Goal: Transaction & Acquisition: Purchase product/service

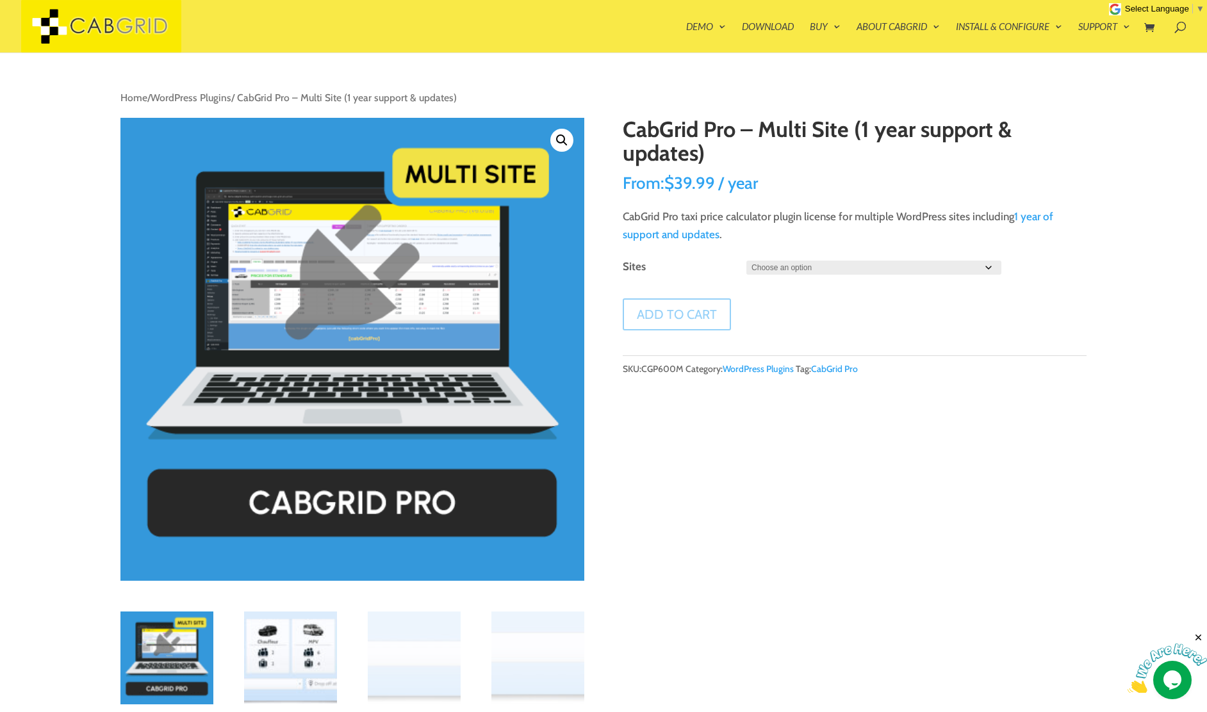
click at [288, 650] on img at bounding box center [290, 658] width 93 height 93
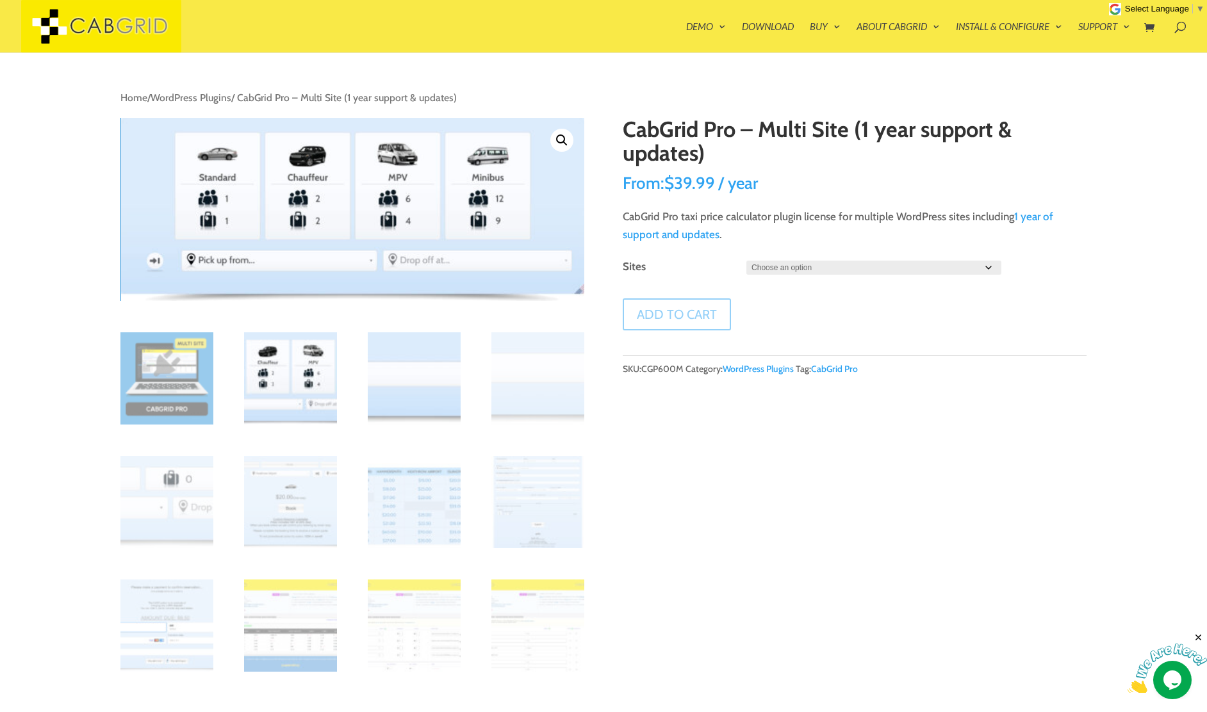
click at [420, 405] on img at bounding box center [414, 379] width 93 height 93
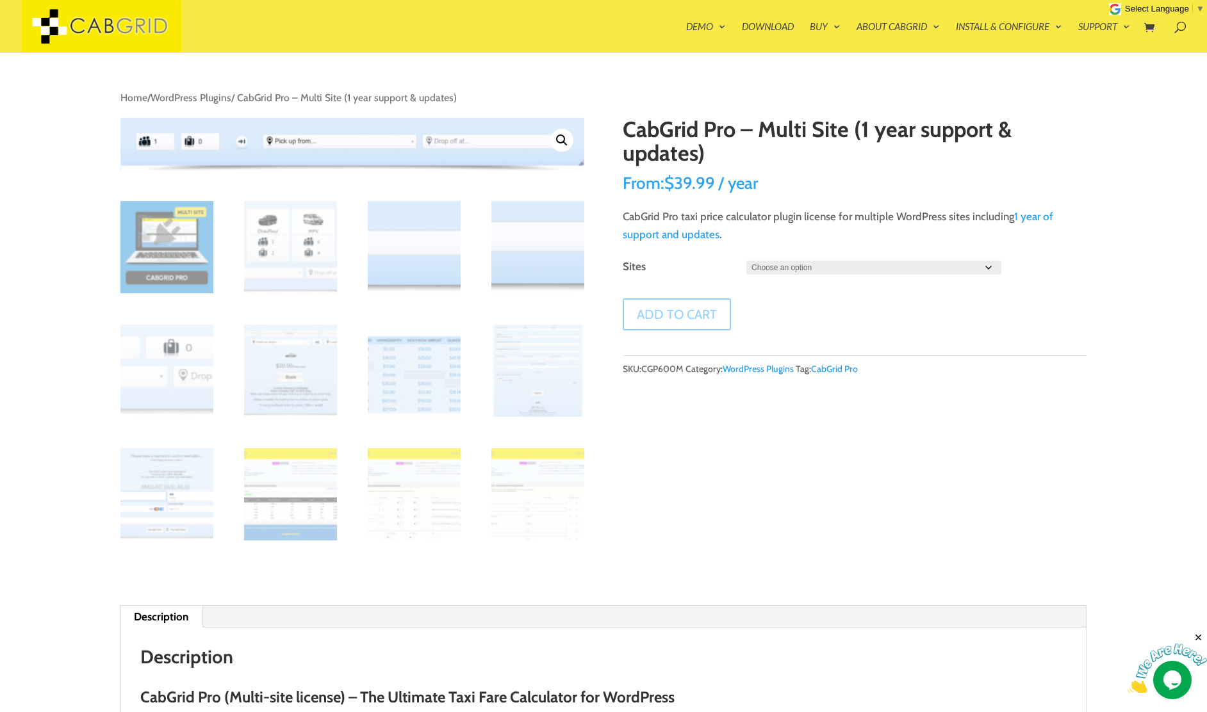
click at [550, 254] on img at bounding box center [537, 247] width 93 height 93
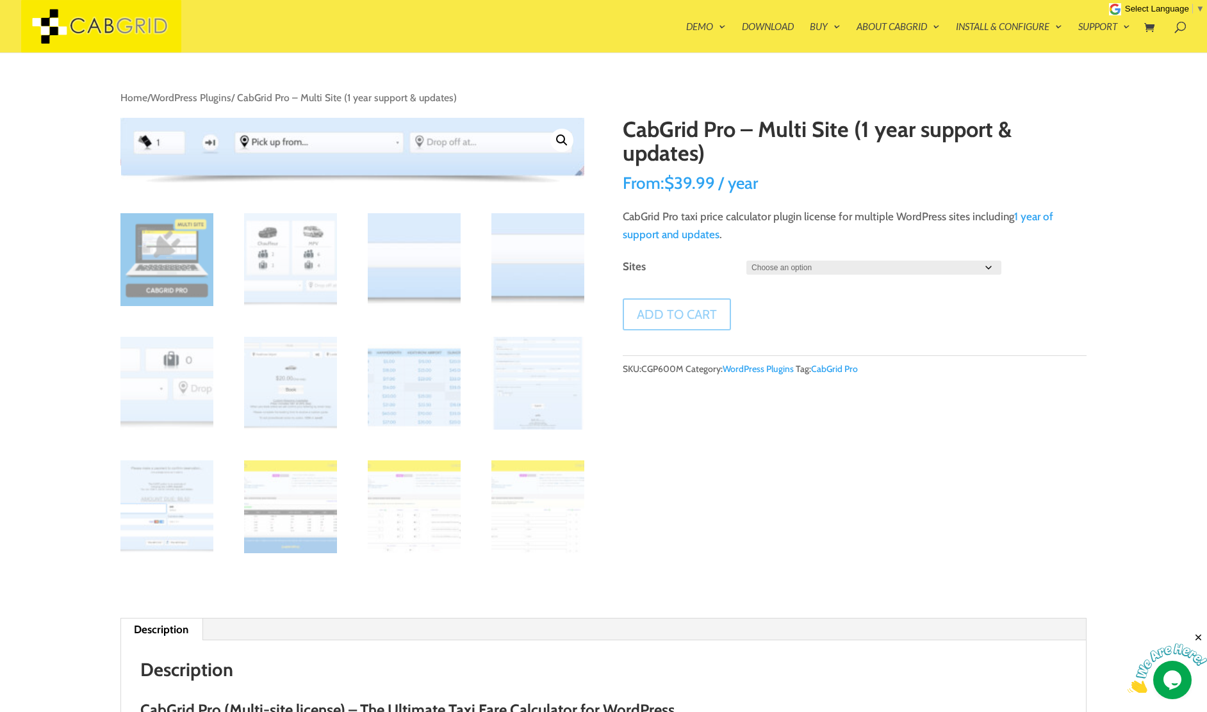
click at [538, 252] on img at bounding box center [537, 259] width 93 height 93
click at [449, 265] on img at bounding box center [414, 259] width 93 height 93
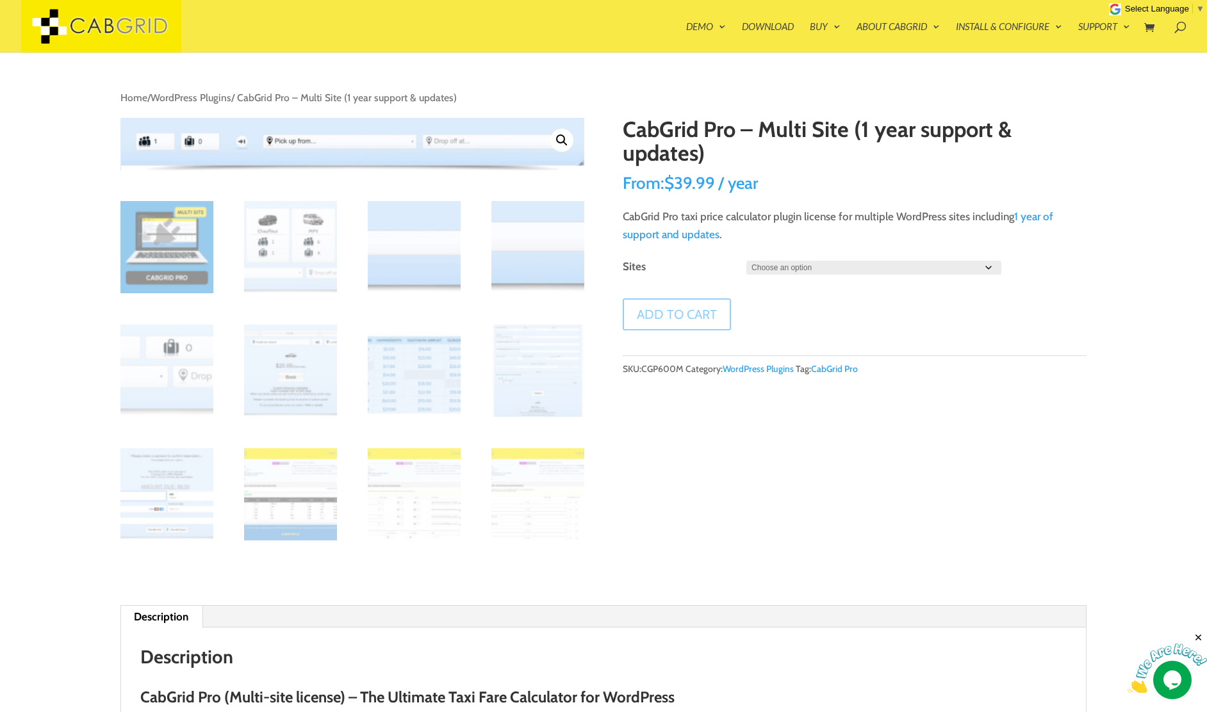
click at [527, 250] on img at bounding box center [537, 247] width 93 height 93
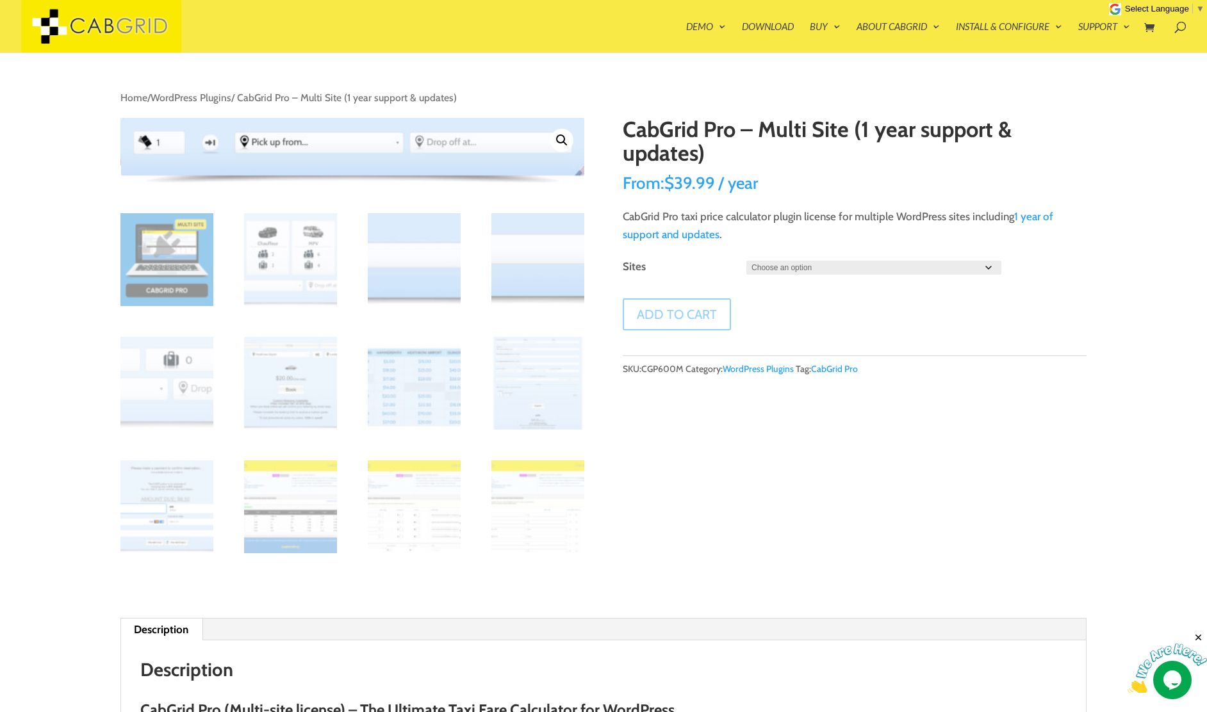
click at [421, 266] on img at bounding box center [414, 259] width 93 height 93
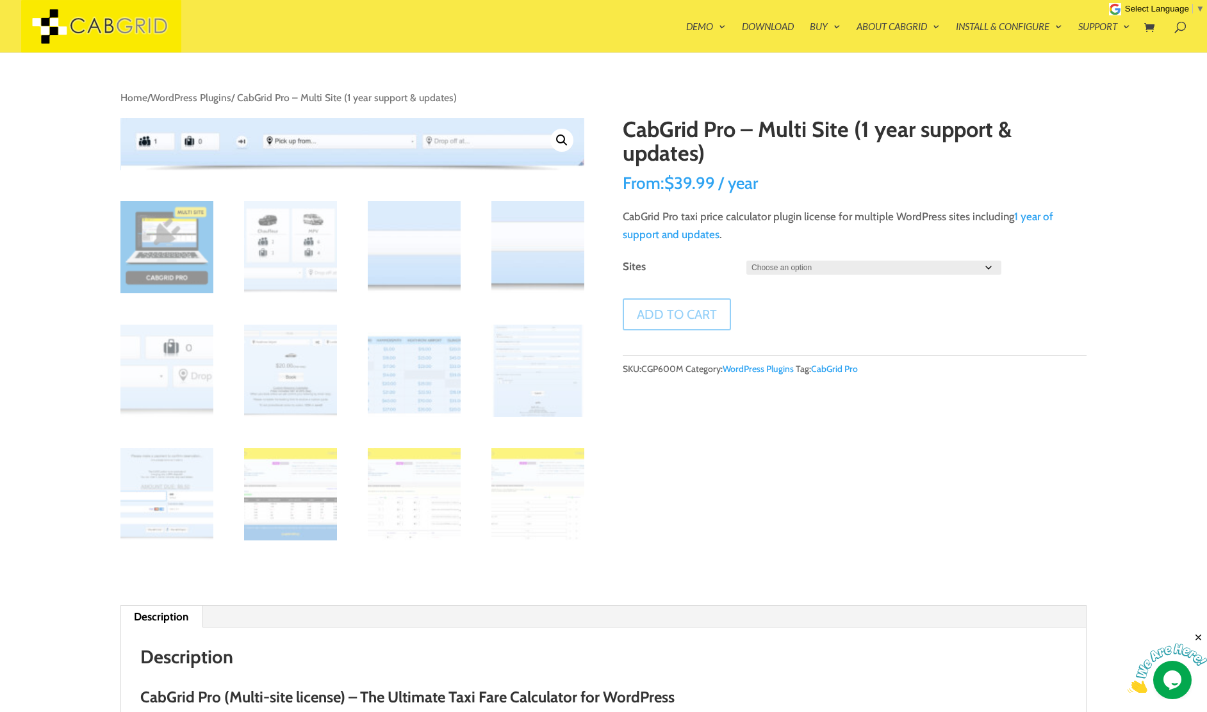
click at [521, 254] on img at bounding box center [537, 247] width 93 height 93
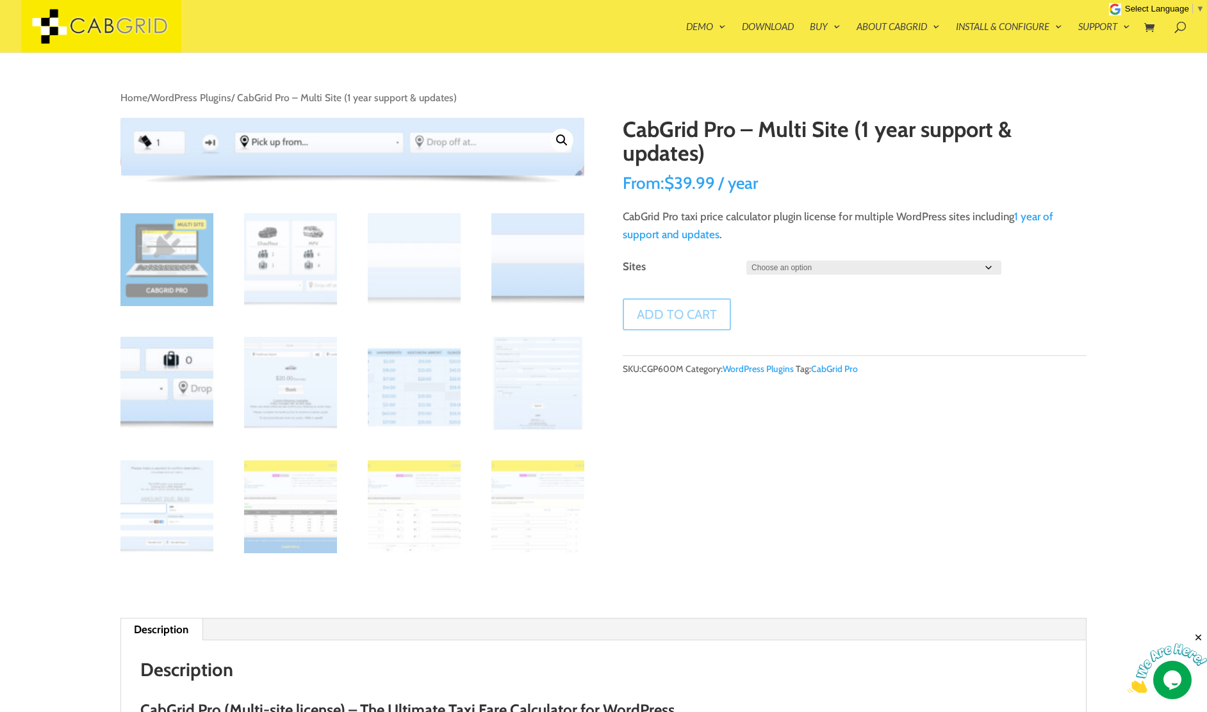
click at [201, 369] on img at bounding box center [166, 383] width 93 height 93
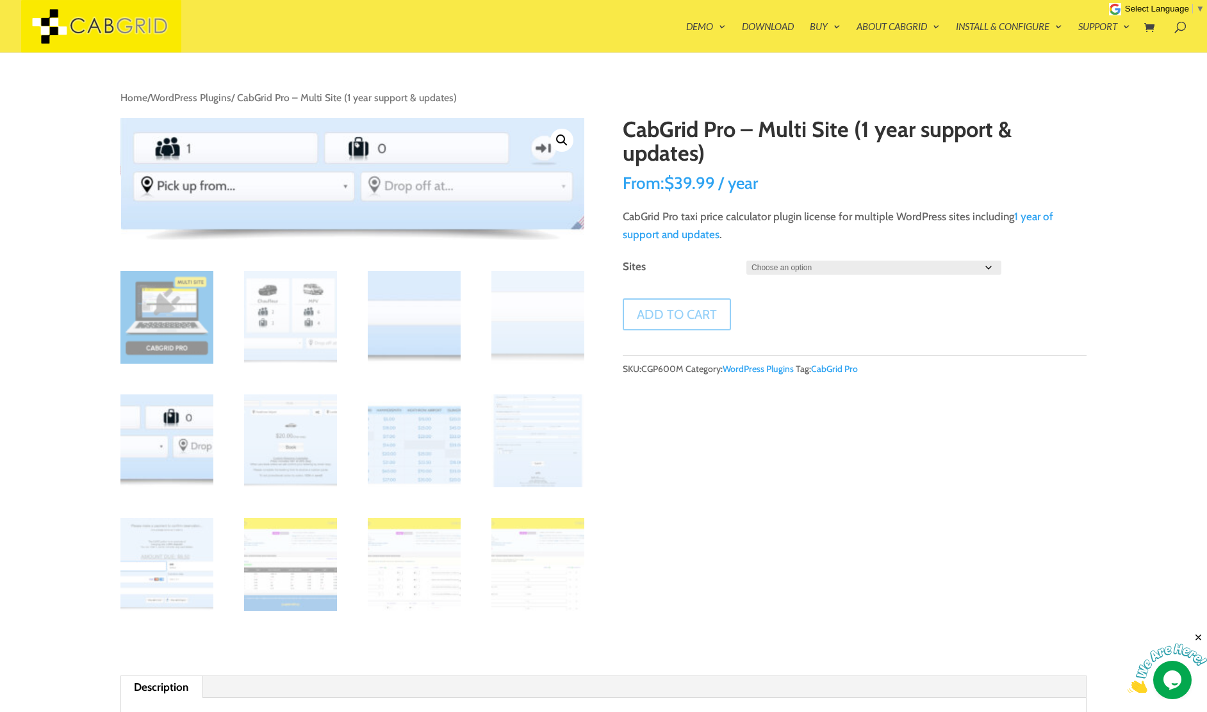
click at [399, 318] on img at bounding box center [414, 317] width 93 height 93
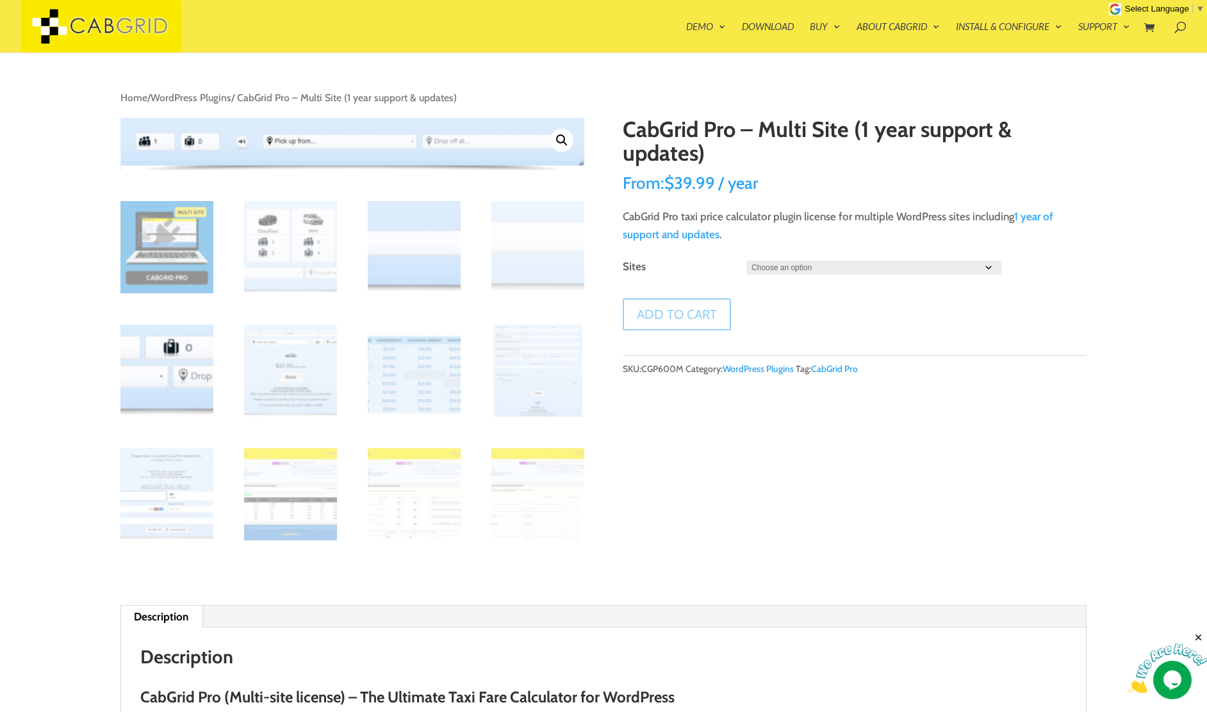
click at [188, 366] on img at bounding box center [166, 371] width 93 height 93
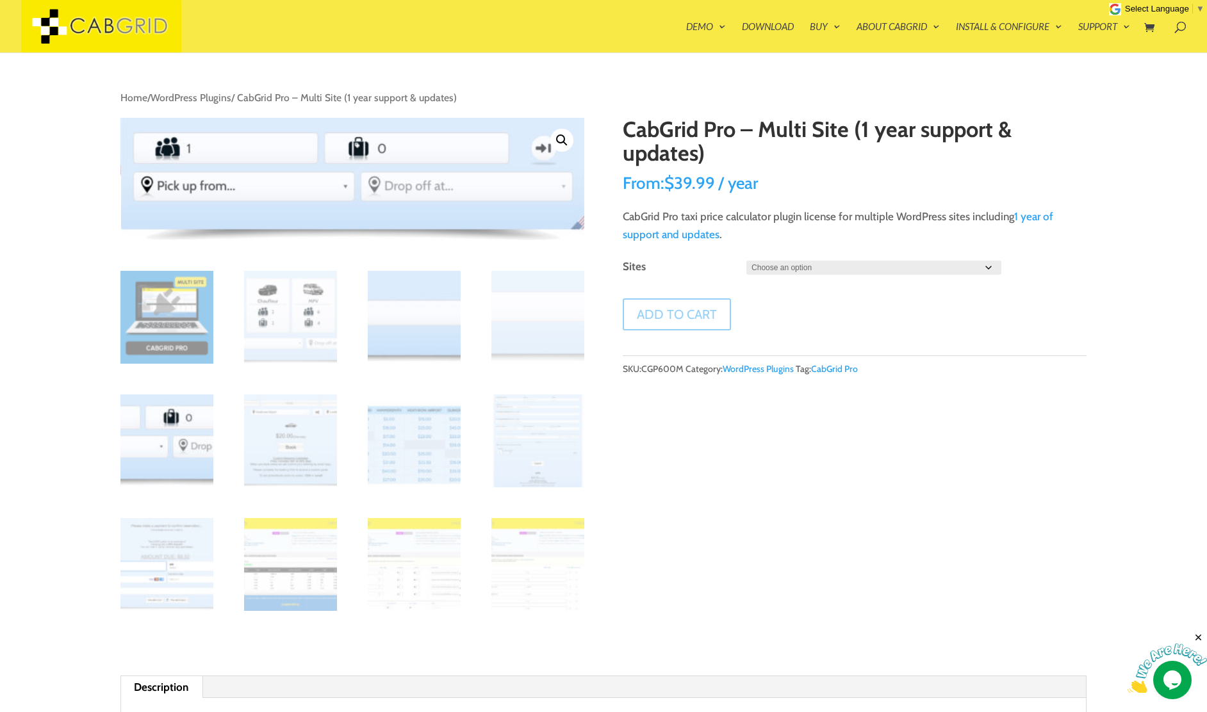
click at [402, 311] on img at bounding box center [414, 317] width 93 height 93
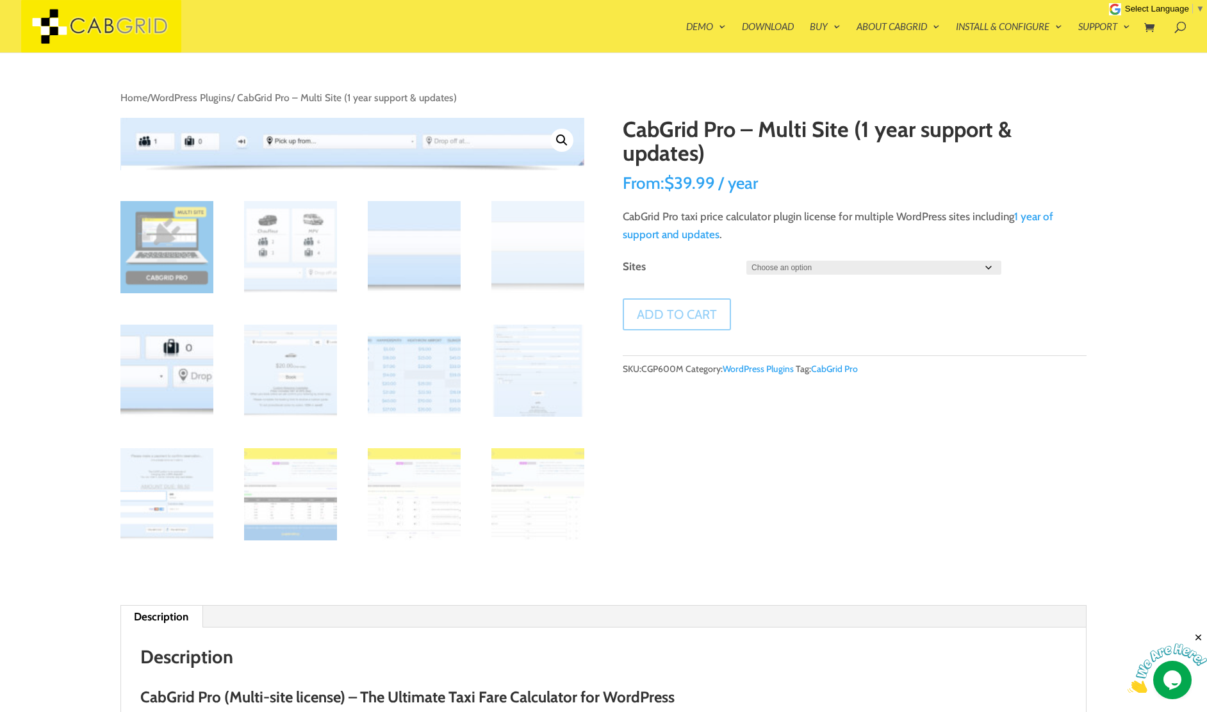
click at [210, 360] on img at bounding box center [166, 371] width 93 height 93
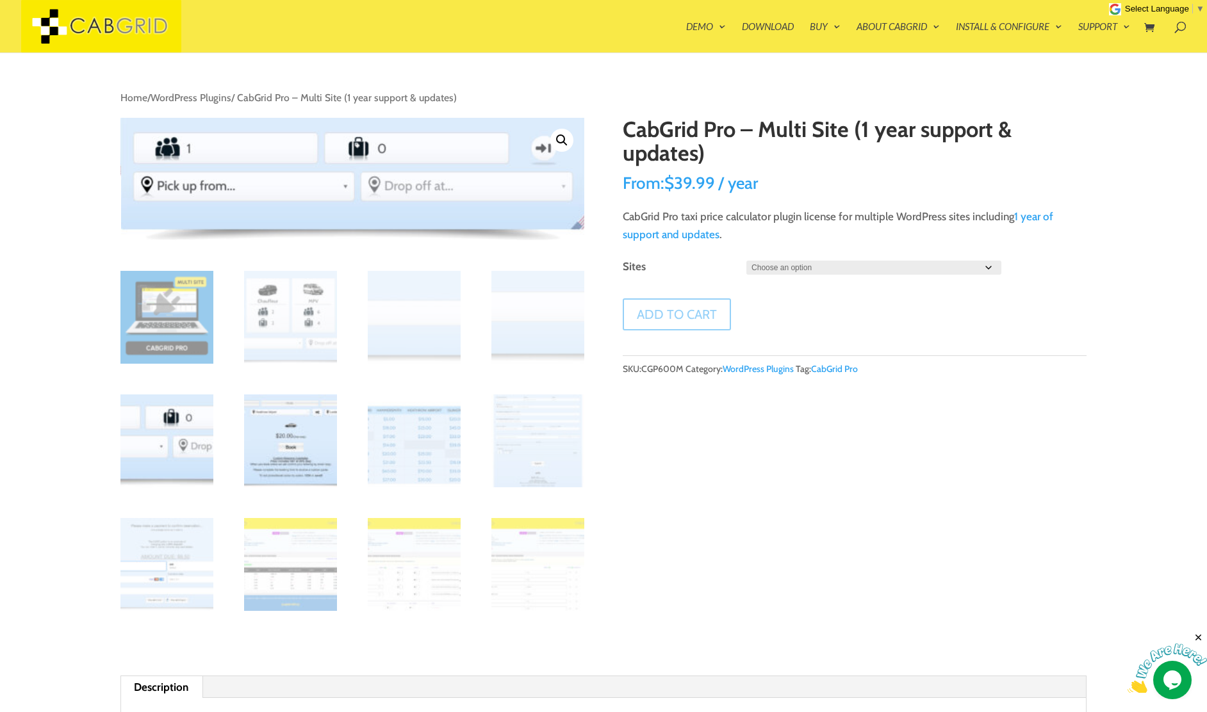
click at [295, 431] on img at bounding box center [290, 441] width 93 height 93
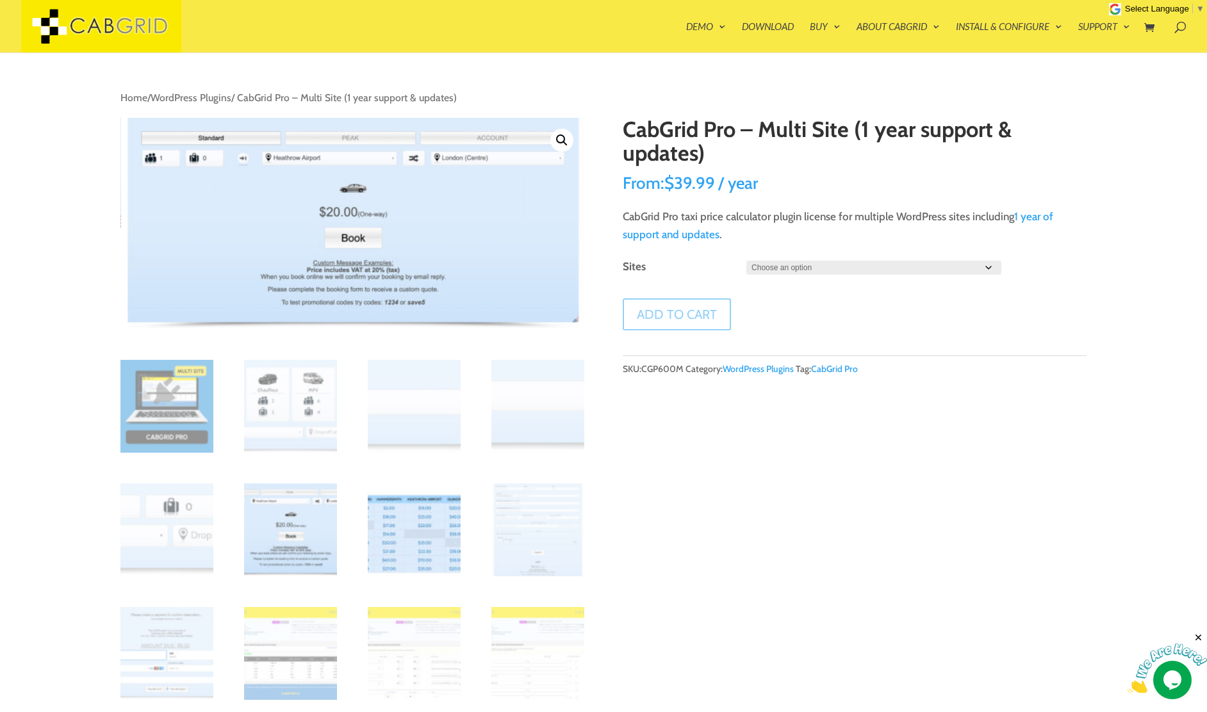
click at [423, 528] on img at bounding box center [414, 530] width 93 height 93
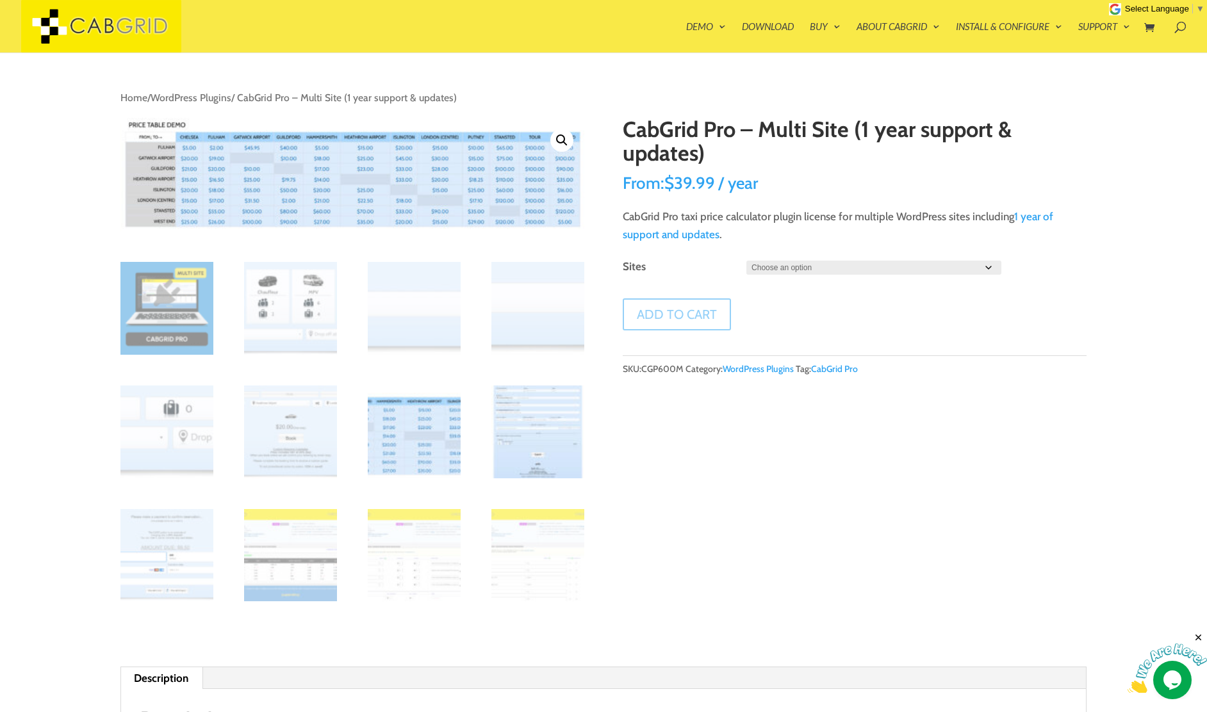
click at [536, 443] on img at bounding box center [537, 432] width 93 height 93
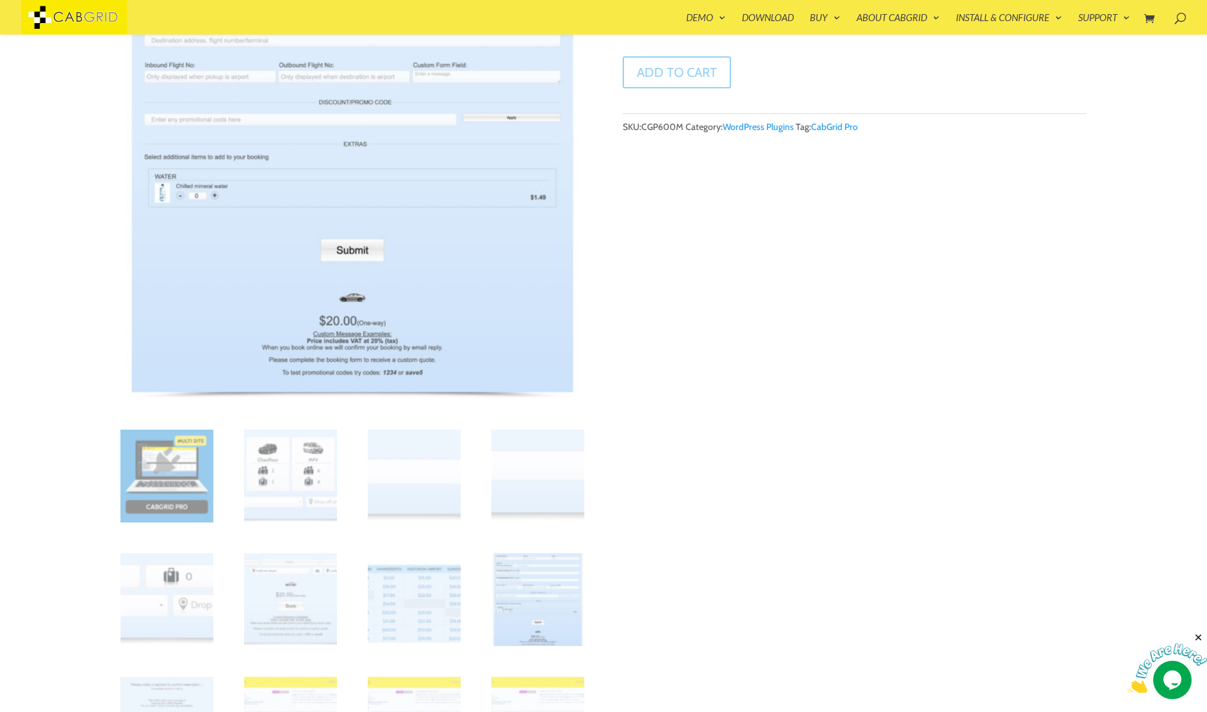
scroll to position [219, 0]
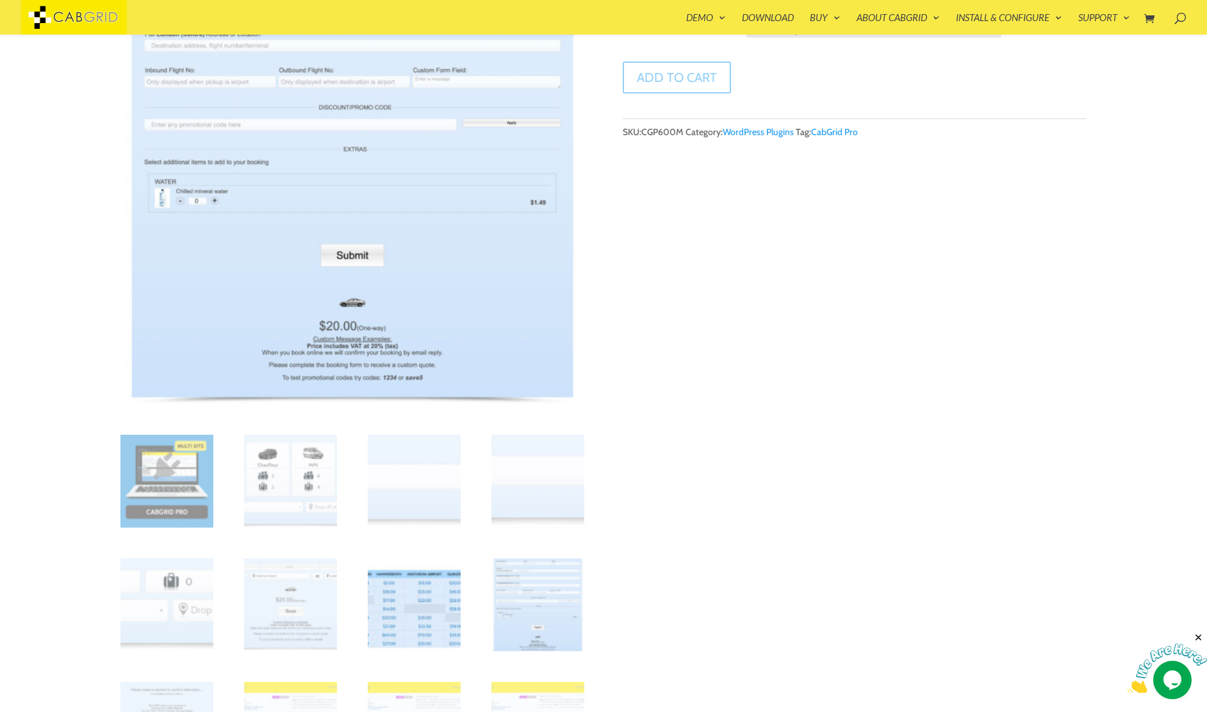
click at [413, 601] on img at bounding box center [414, 605] width 93 height 93
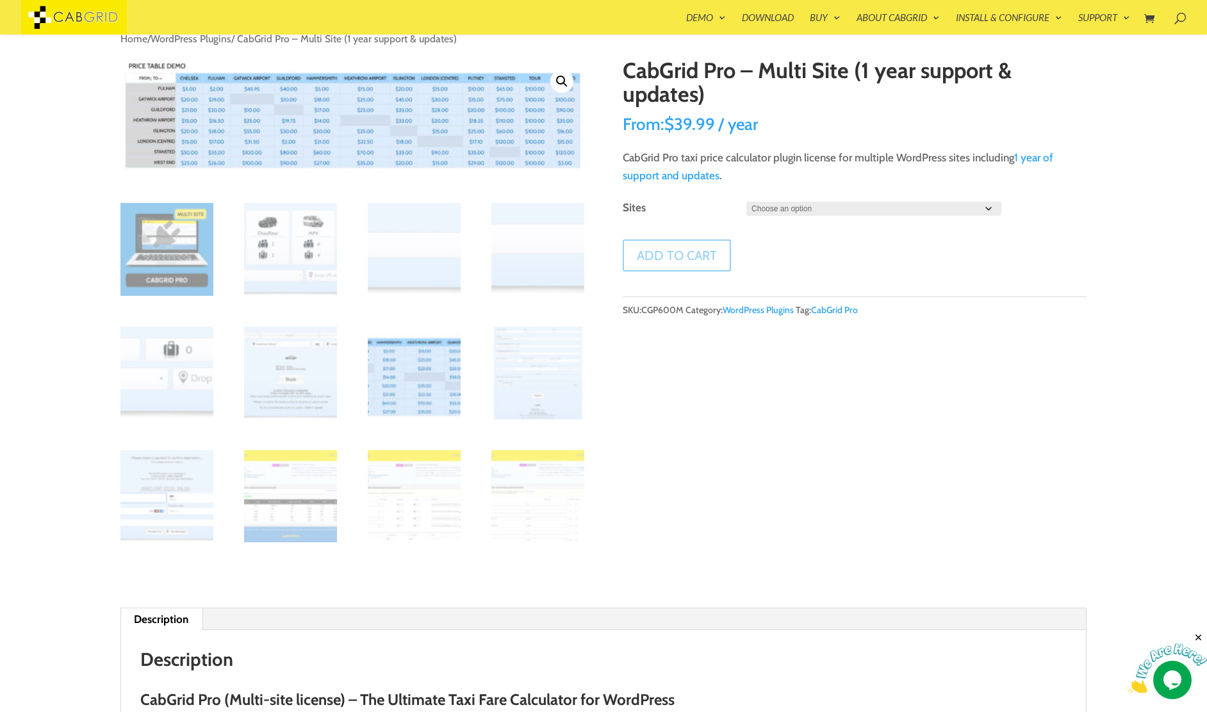
scroll to position [44, 0]
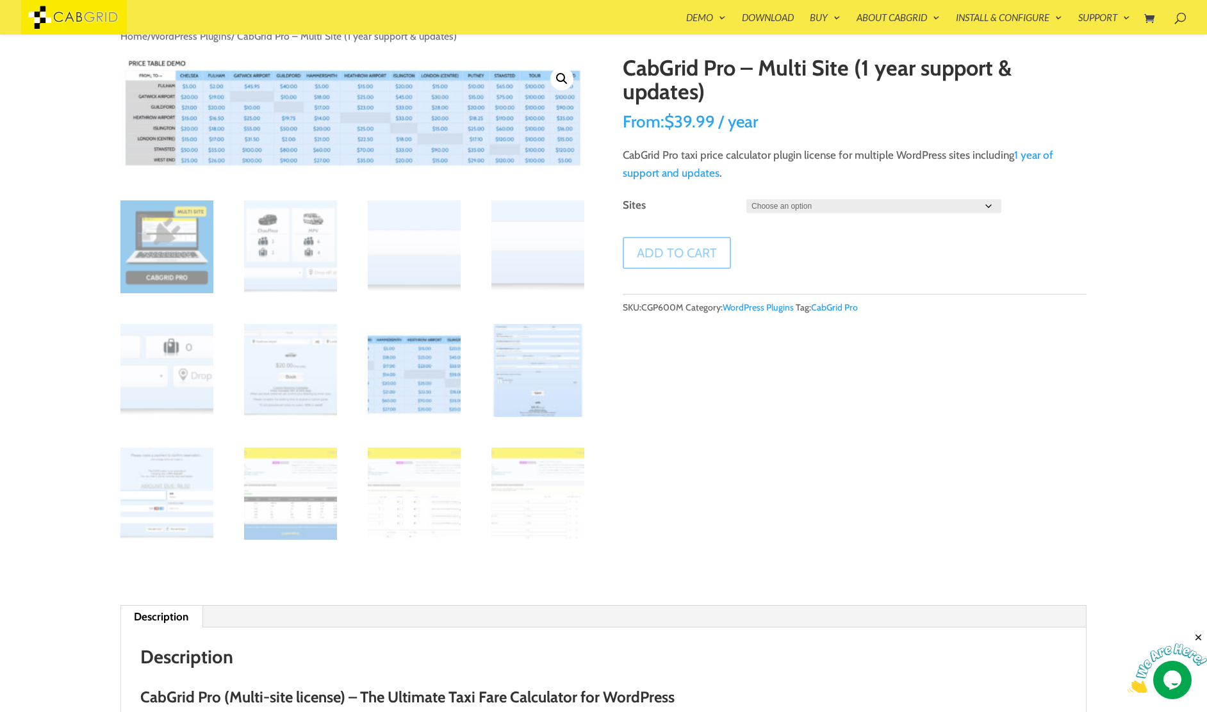
click at [520, 367] on img at bounding box center [537, 370] width 93 height 93
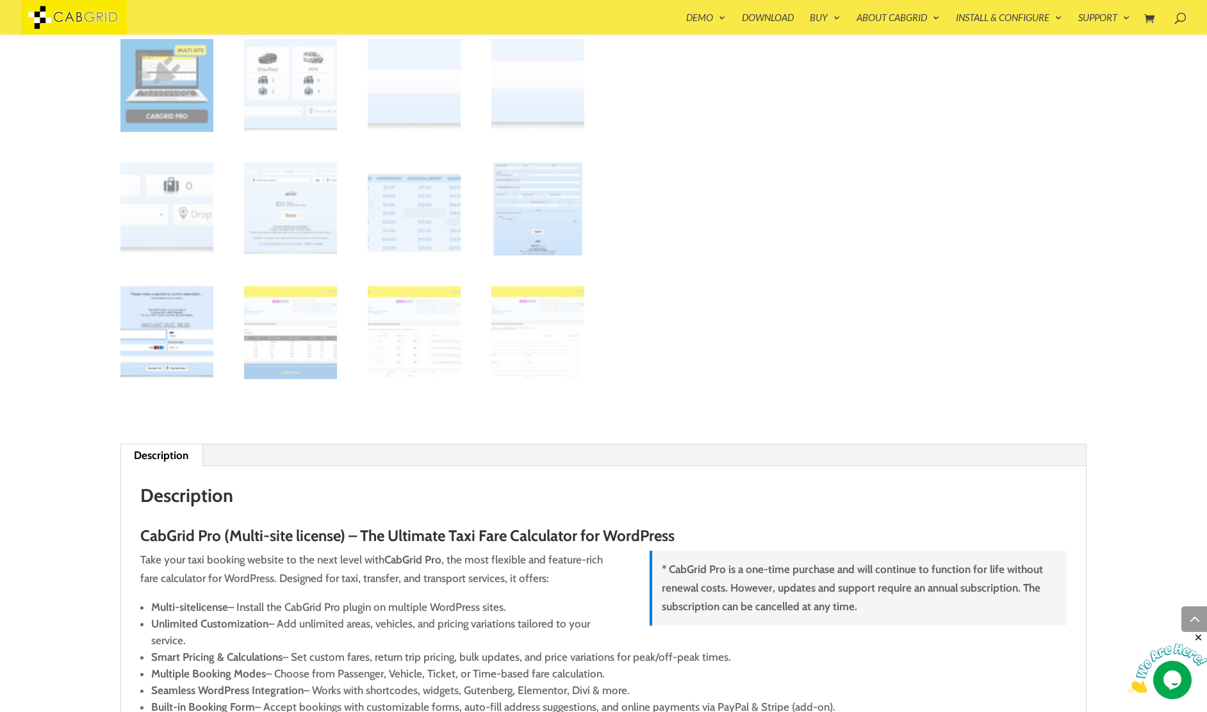
scroll to position [616, 0]
click at [143, 324] on img at bounding box center [166, 332] width 93 height 93
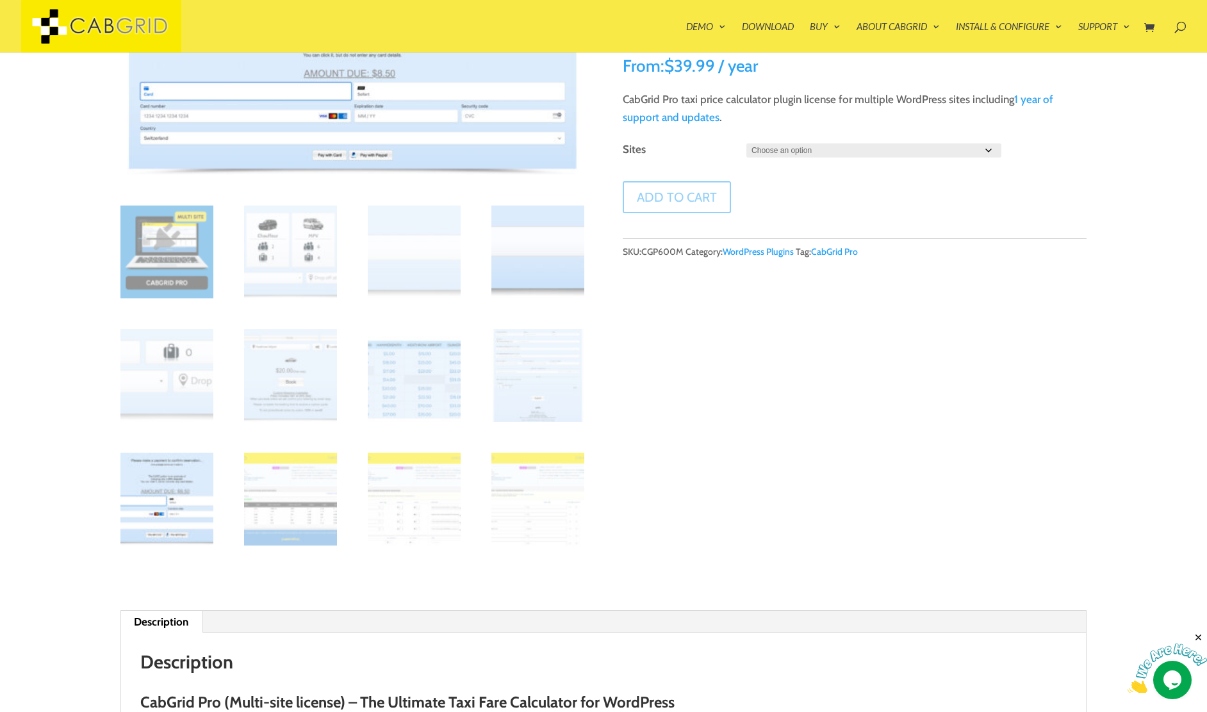
scroll to position [0, 0]
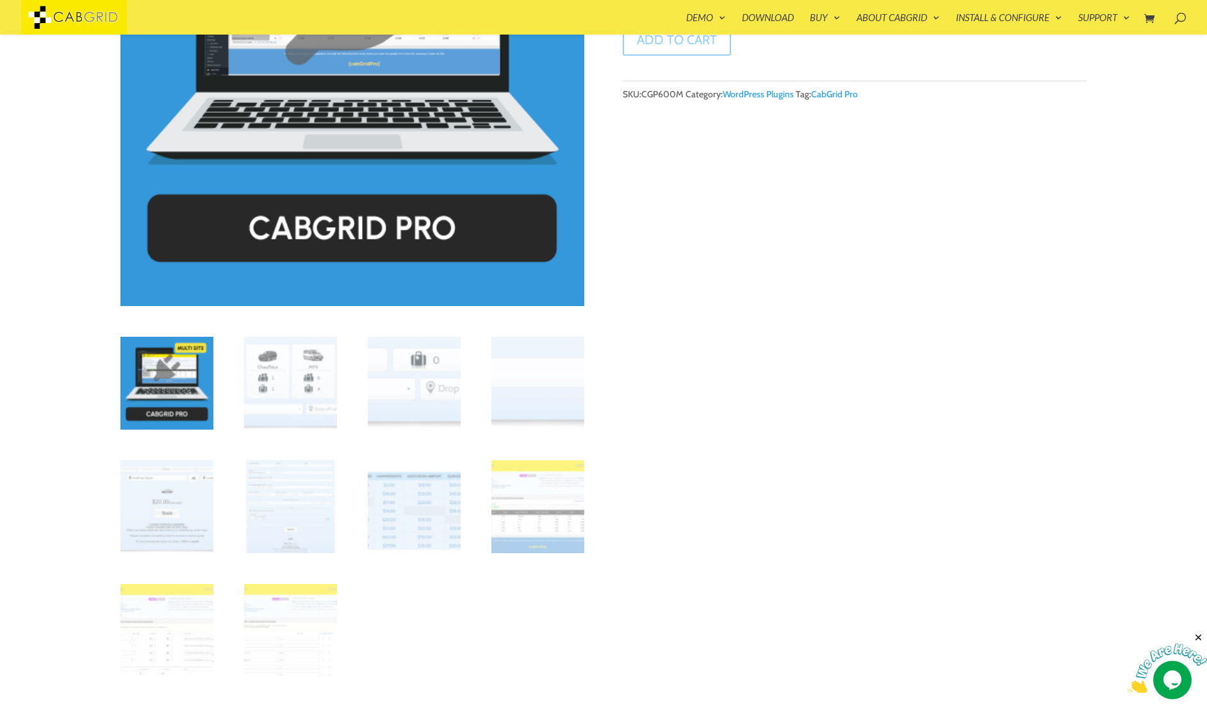
scroll to position [258, 0]
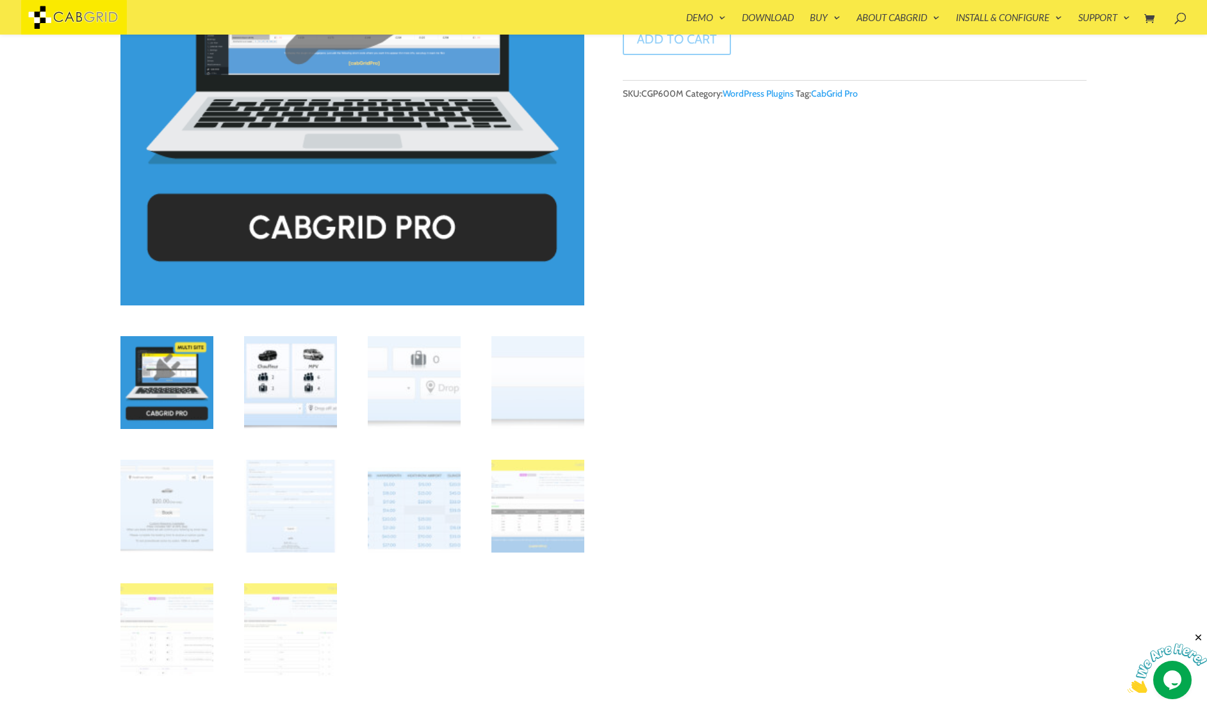
click at [288, 397] on img at bounding box center [290, 382] width 93 height 93
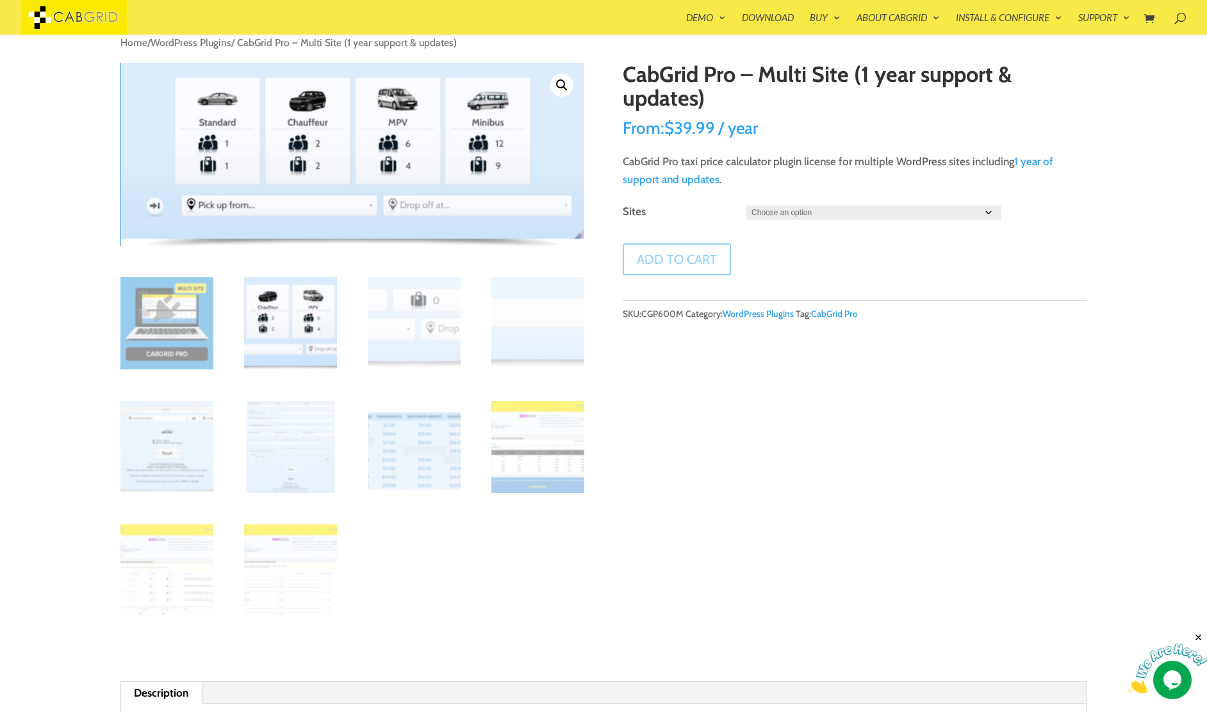
scroll to position [0, 0]
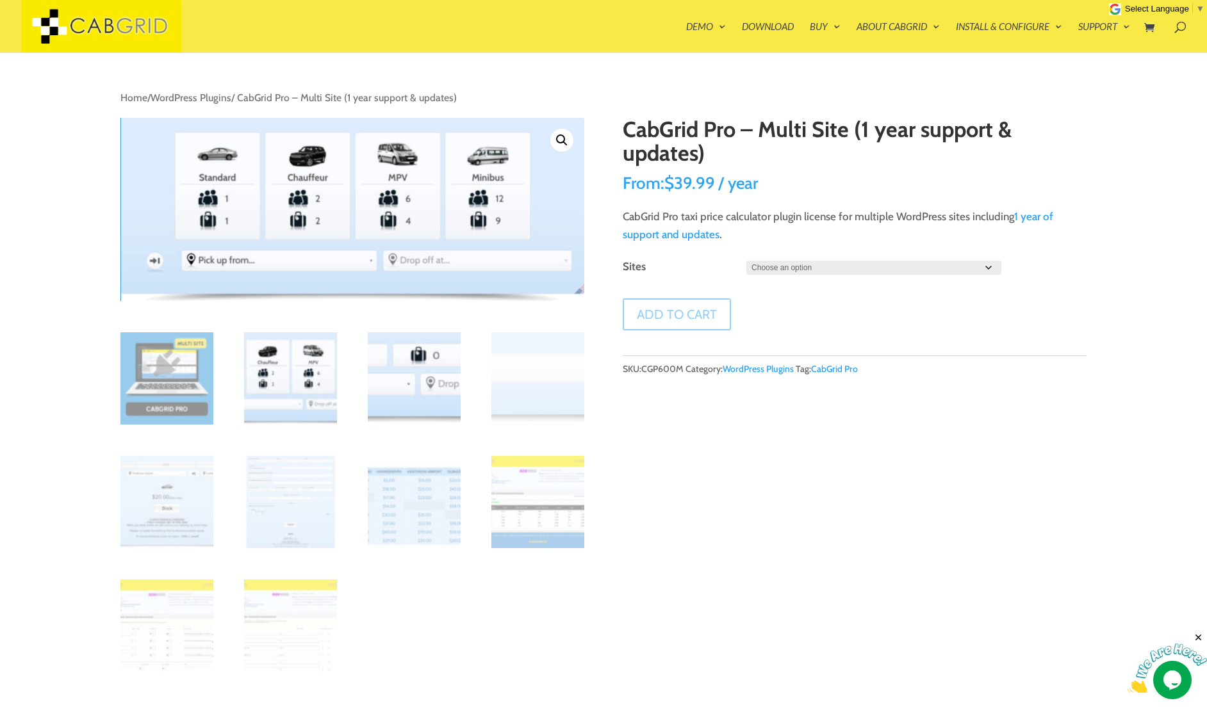
click at [422, 382] on img at bounding box center [414, 379] width 93 height 93
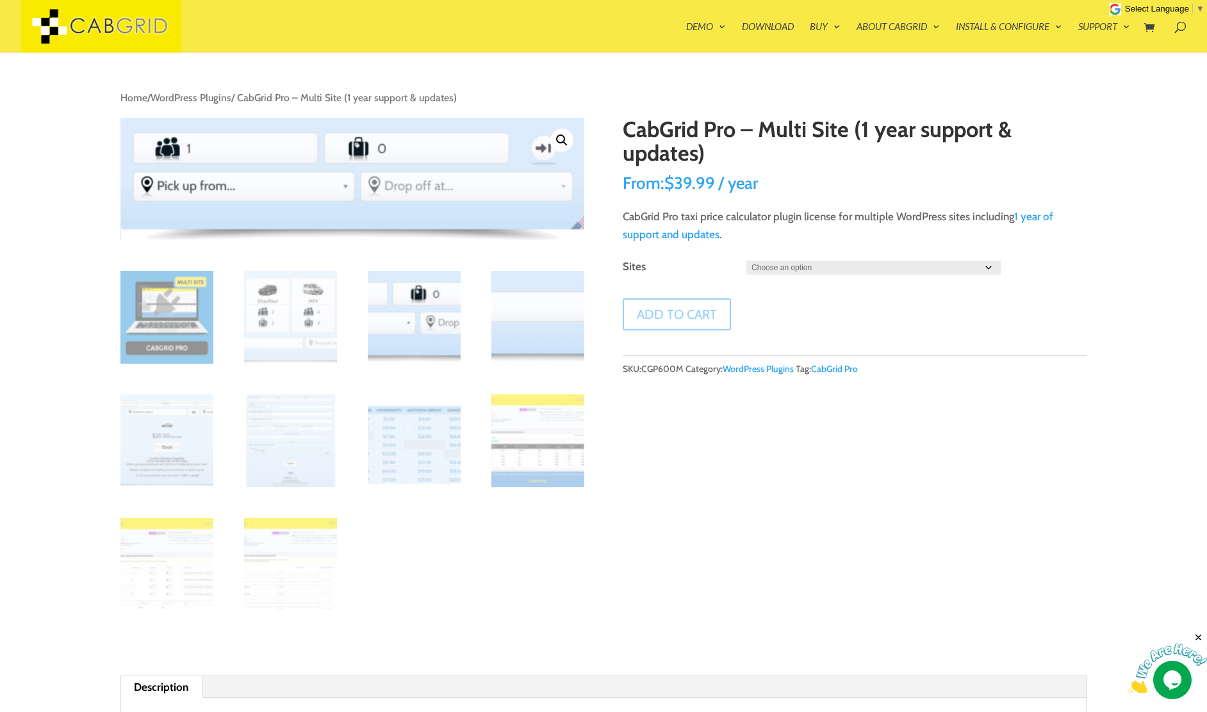
click at [501, 325] on img at bounding box center [537, 317] width 93 height 93
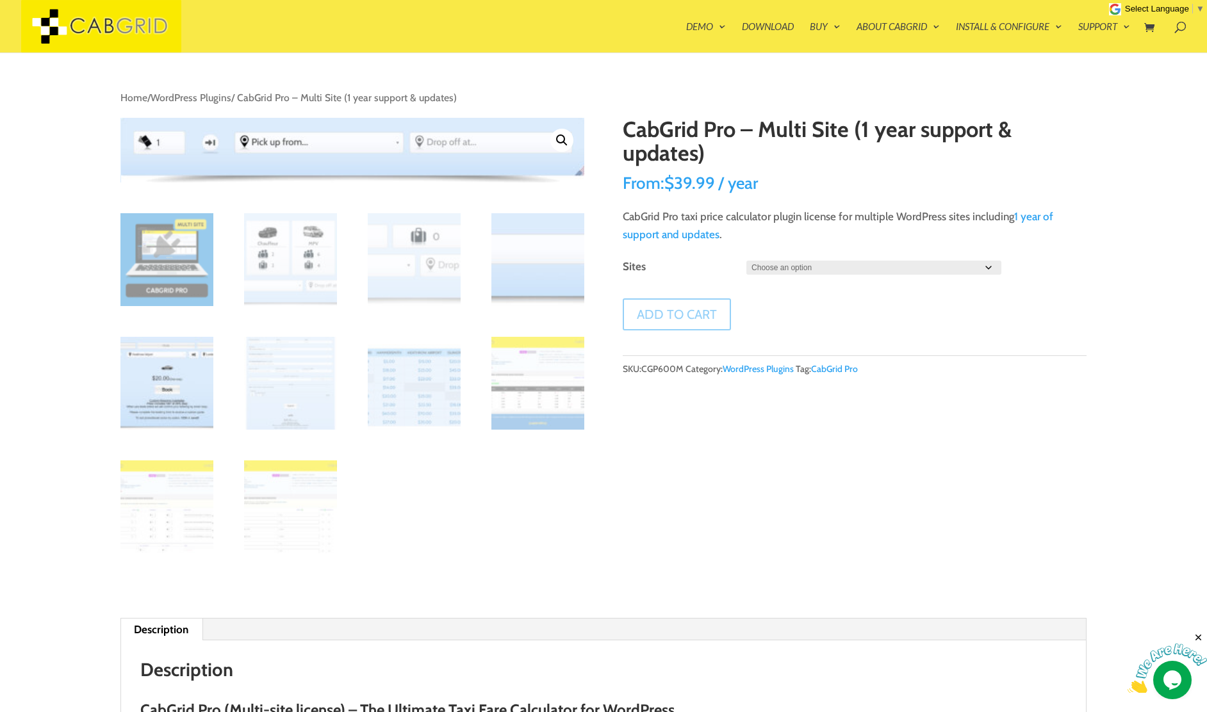
click at [149, 392] on img at bounding box center [166, 383] width 93 height 93
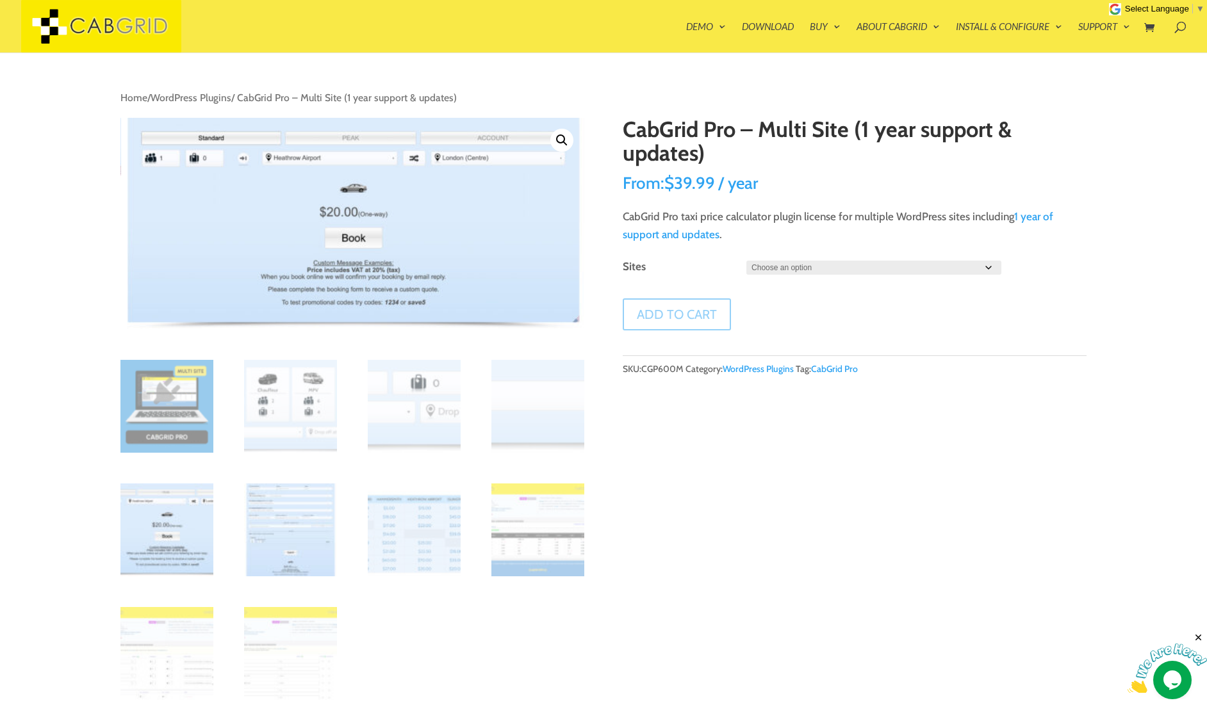
click at [310, 520] on img at bounding box center [290, 530] width 93 height 93
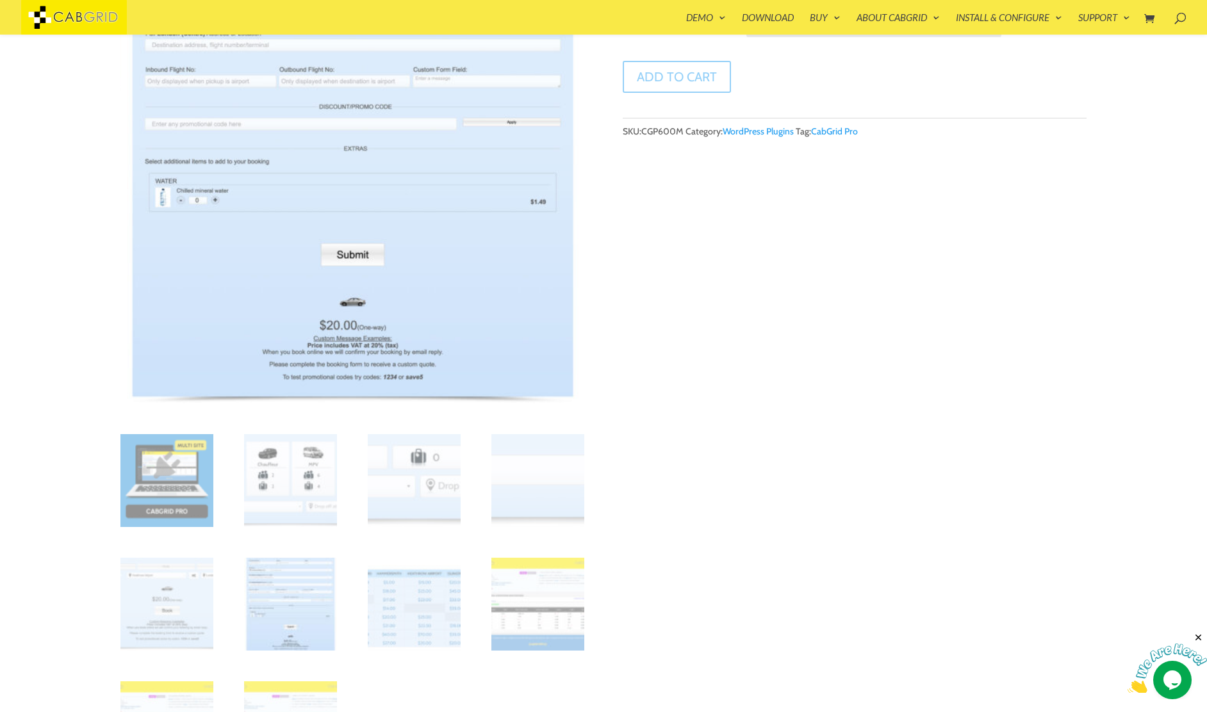
scroll to position [397, 0]
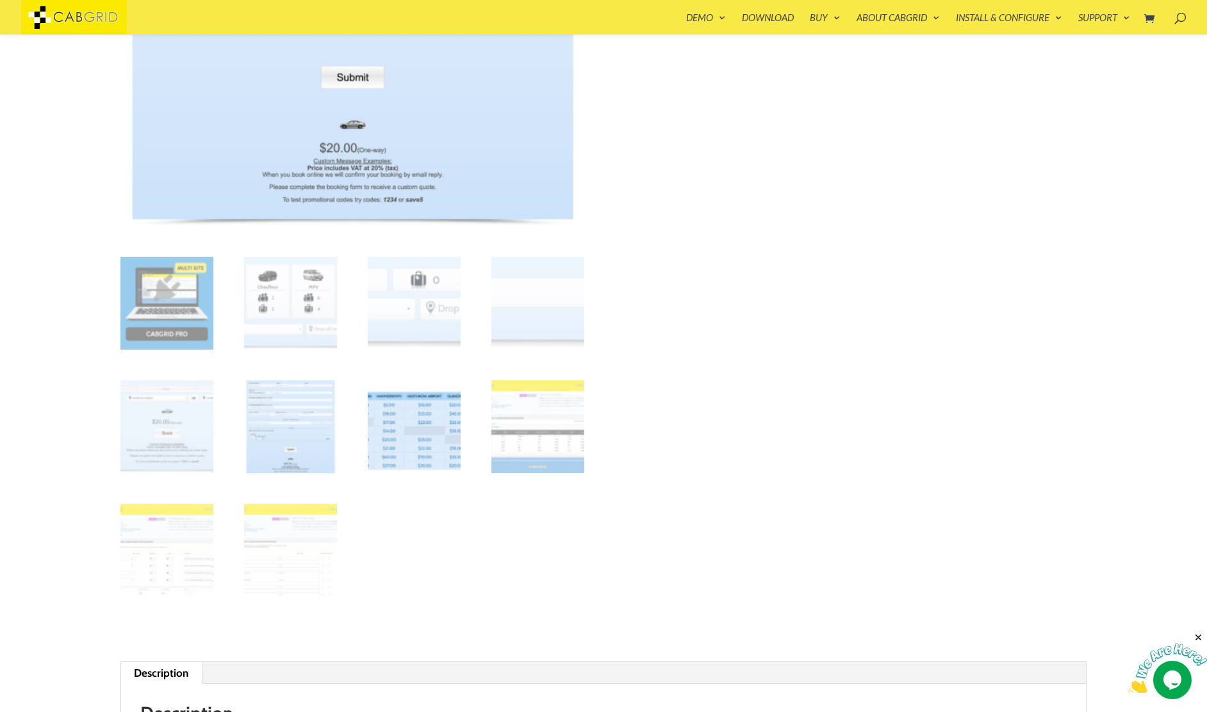
click at [432, 432] on img at bounding box center [414, 427] width 93 height 93
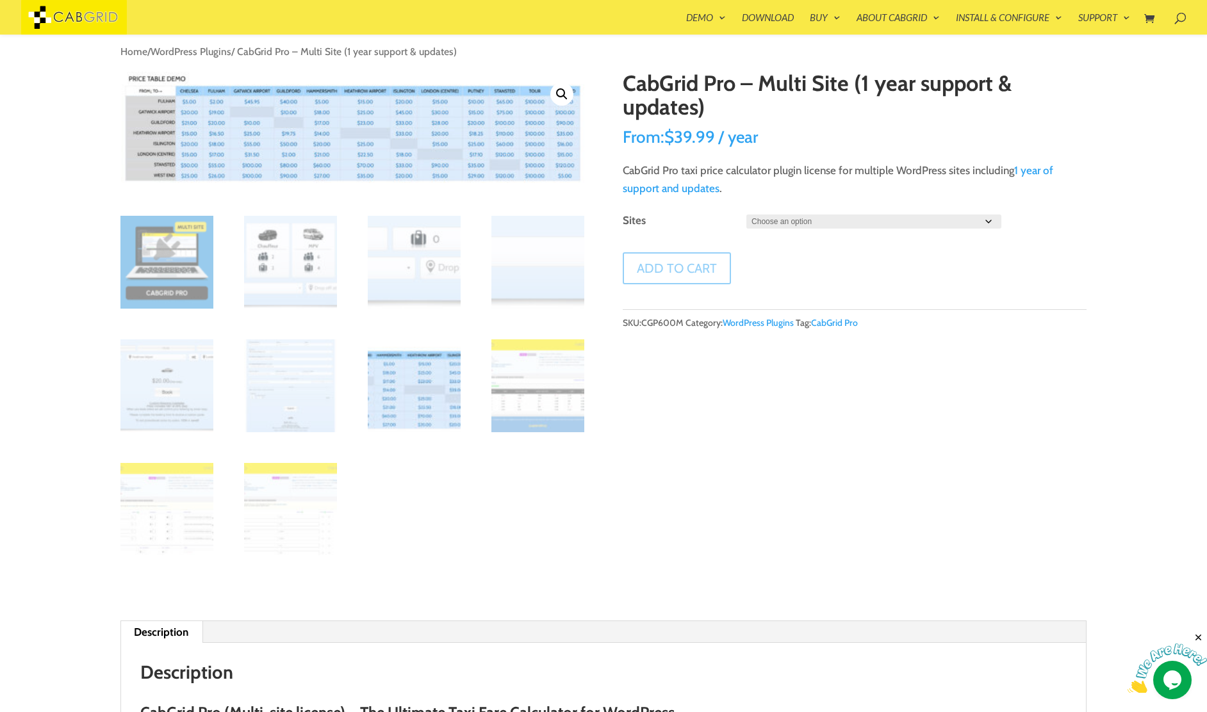
scroll to position [27, 0]
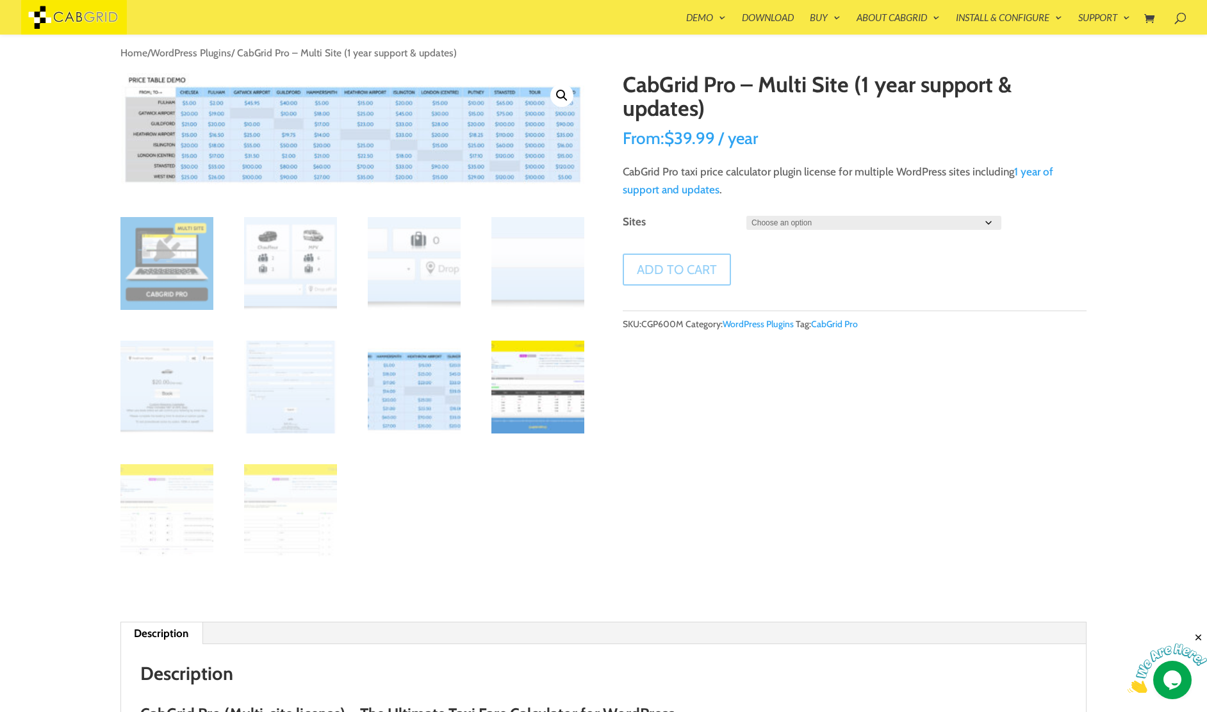
click at [535, 384] on img at bounding box center [537, 387] width 93 height 93
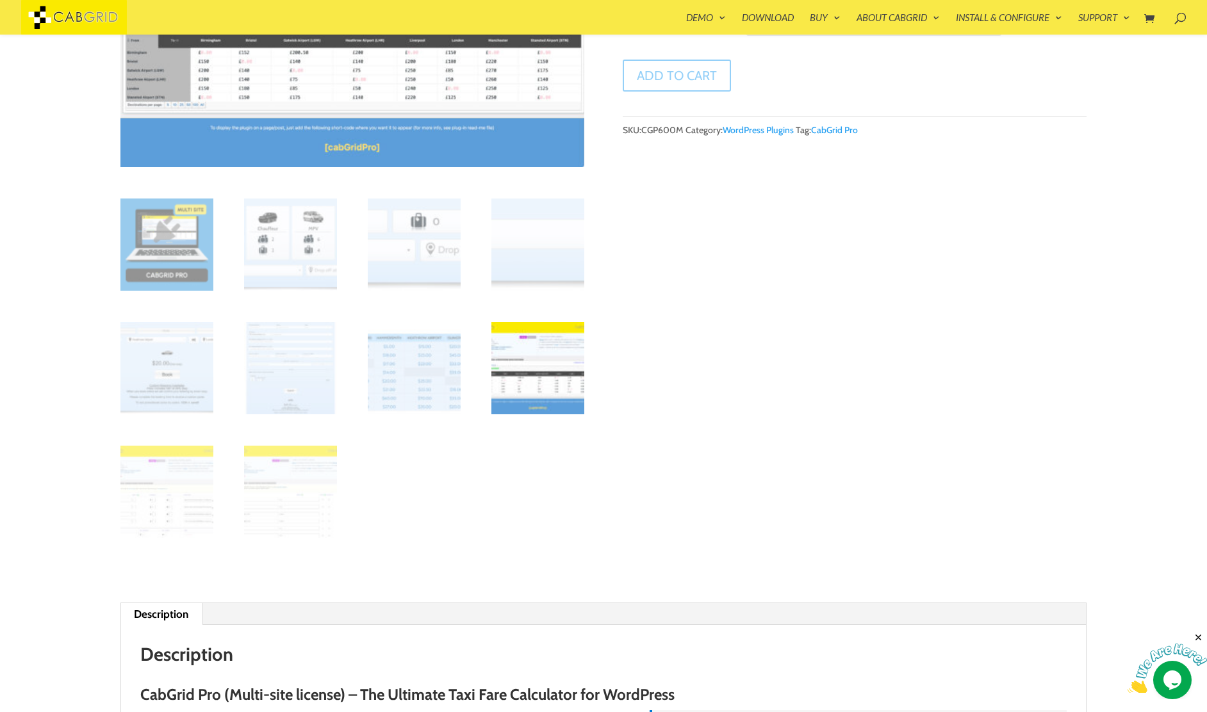
scroll to position [226, 0]
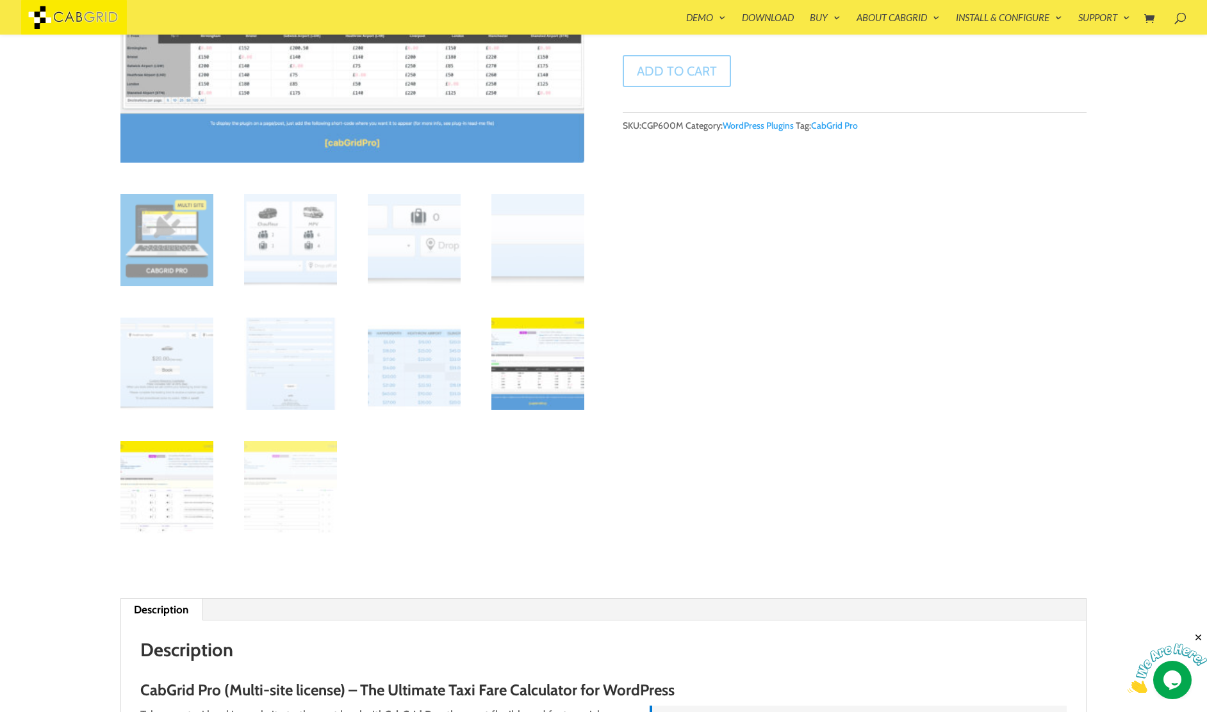
click at [190, 485] on img at bounding box center [166, 487] width 93 height 93
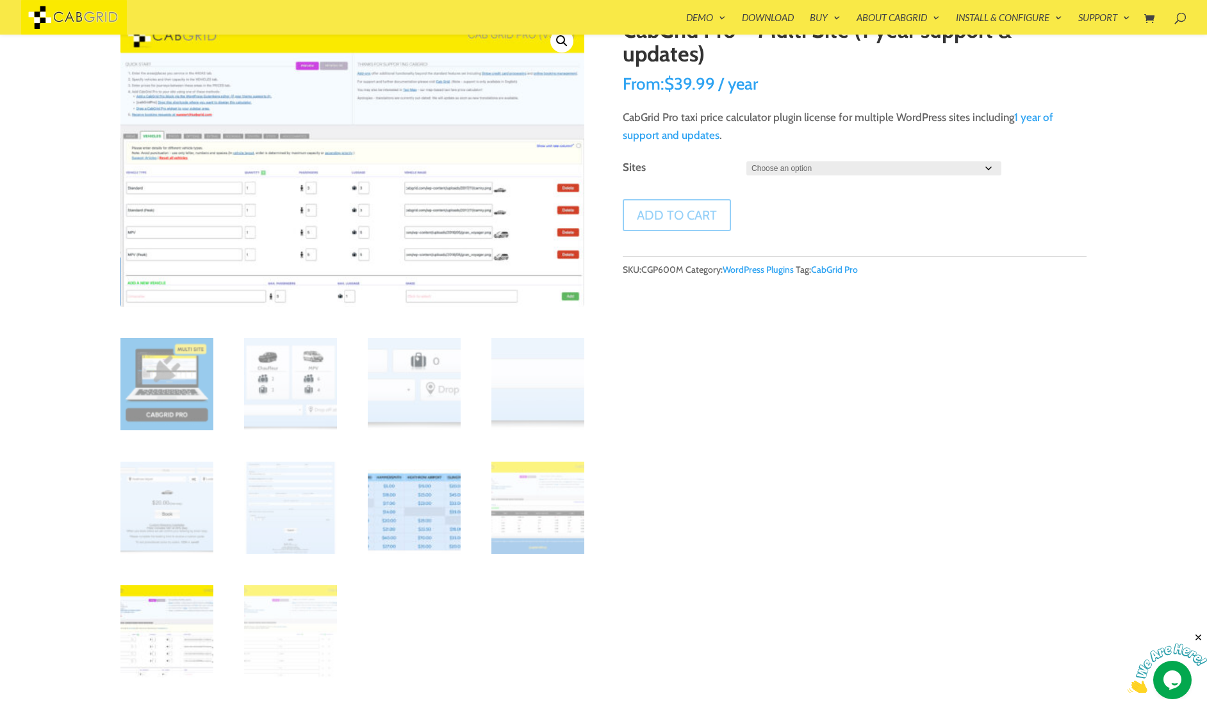
scroll to position [101, 0]
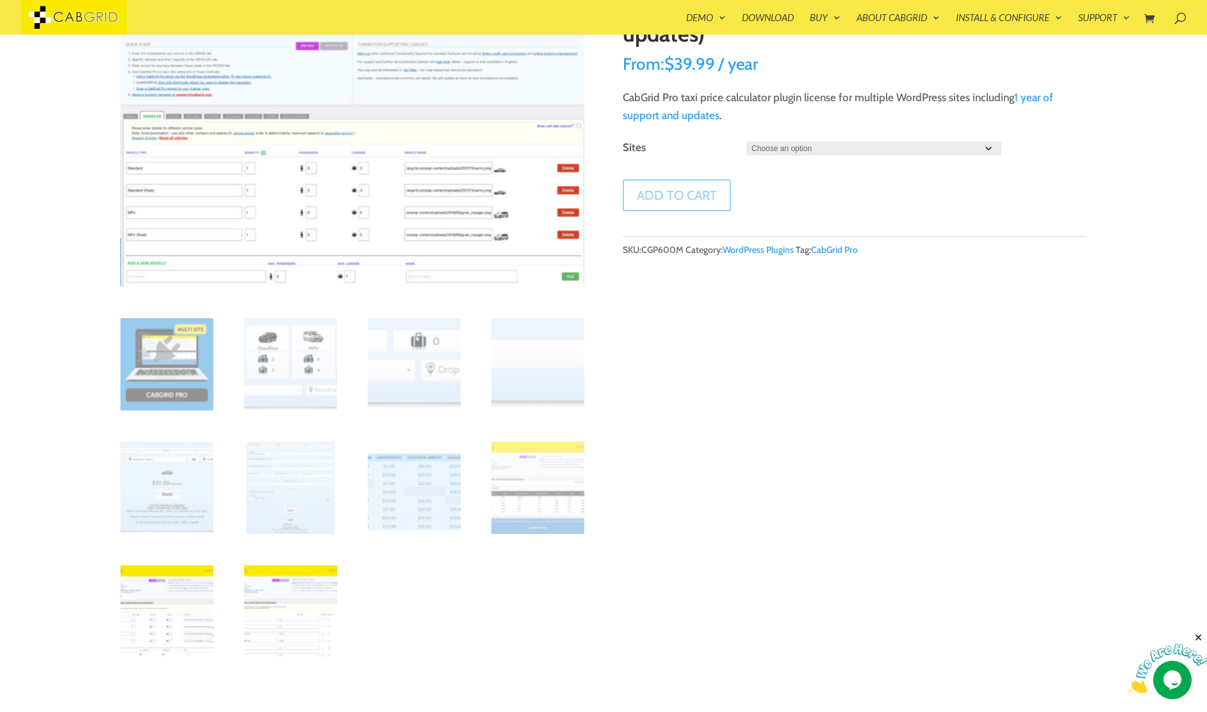
click at [299, 589] on img at bounding box center [290, 612] width 93 height 93
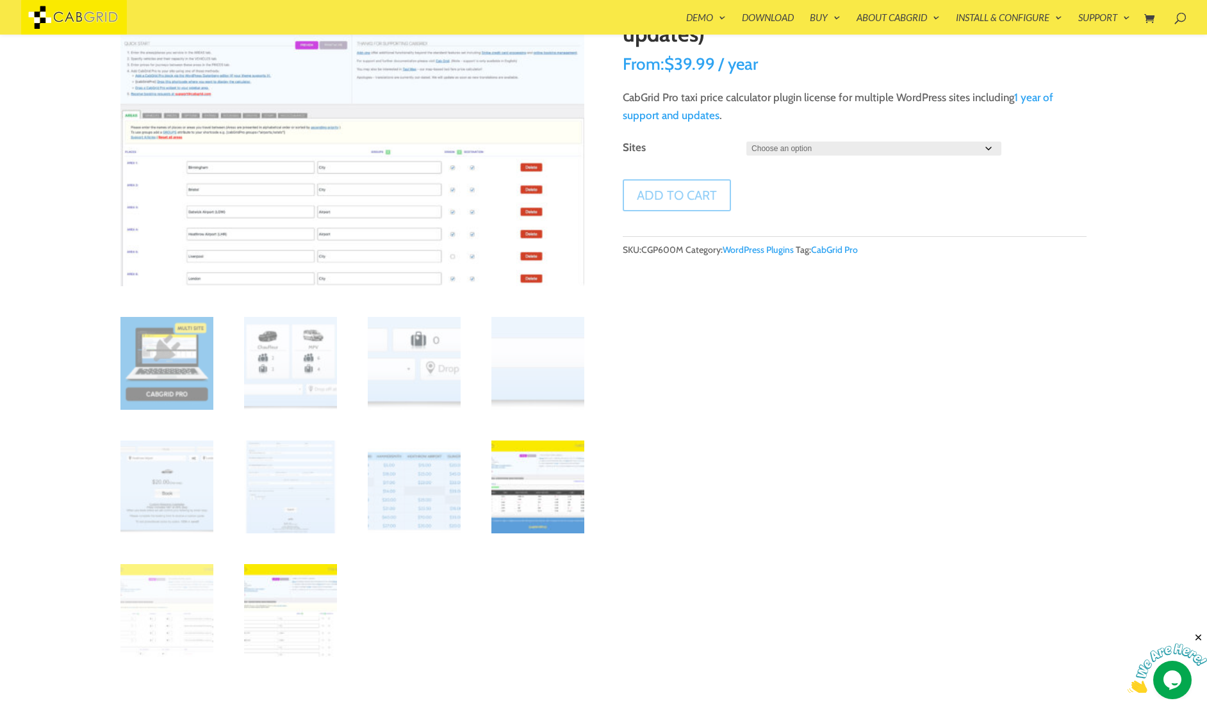
click at [515, 505] on img at bounding box center [537, 487] width 93 height 93
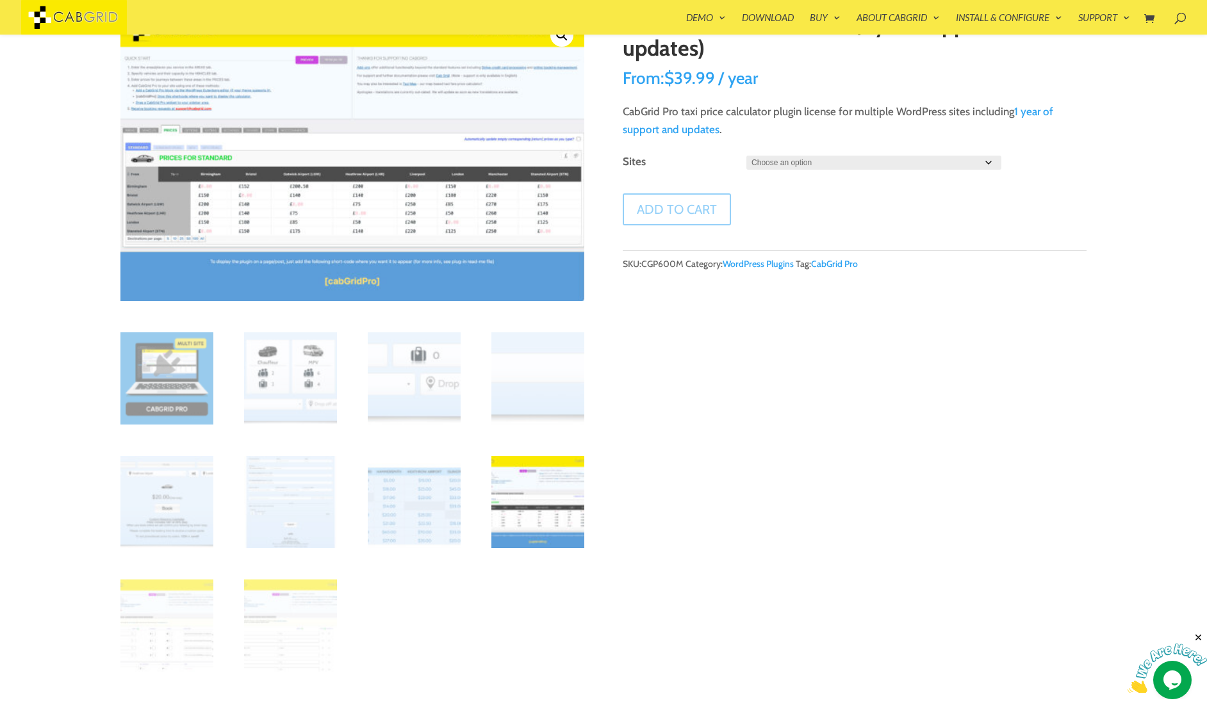
scroll to position [88, 0]
click at [667, 129] on link "1 year of support and updates" at bounding box center [838, 119] width 431 height 31
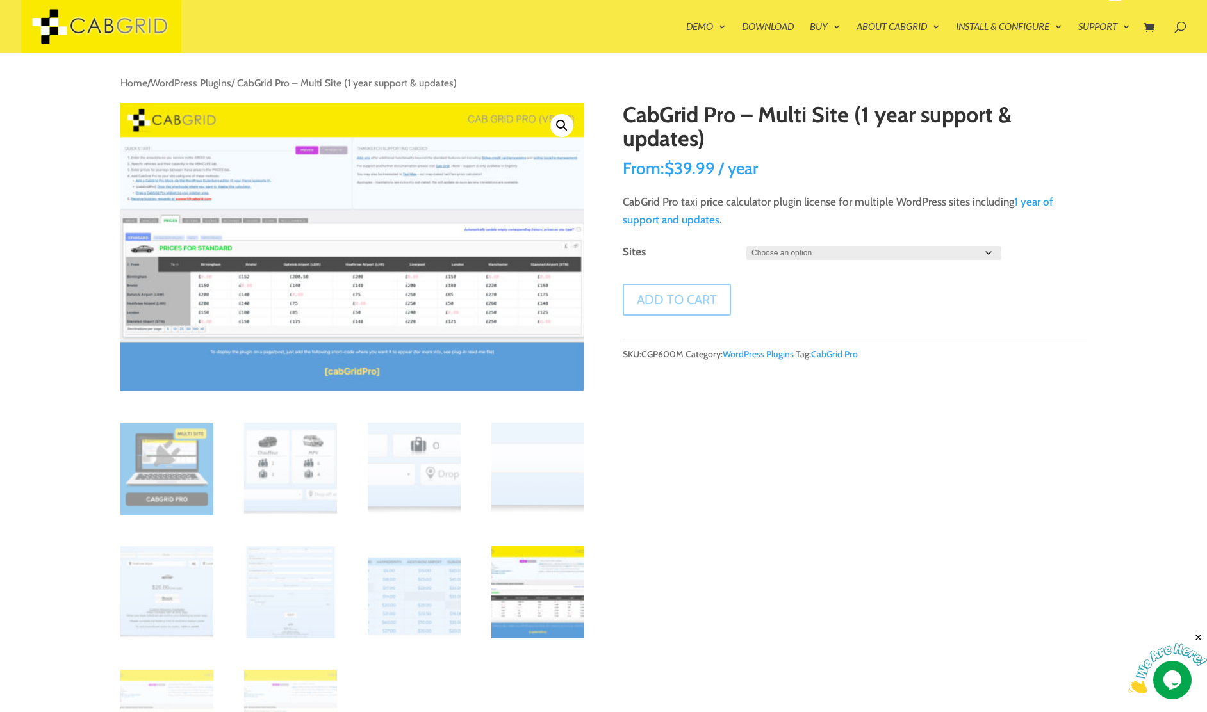
scroll to position [0, 0]
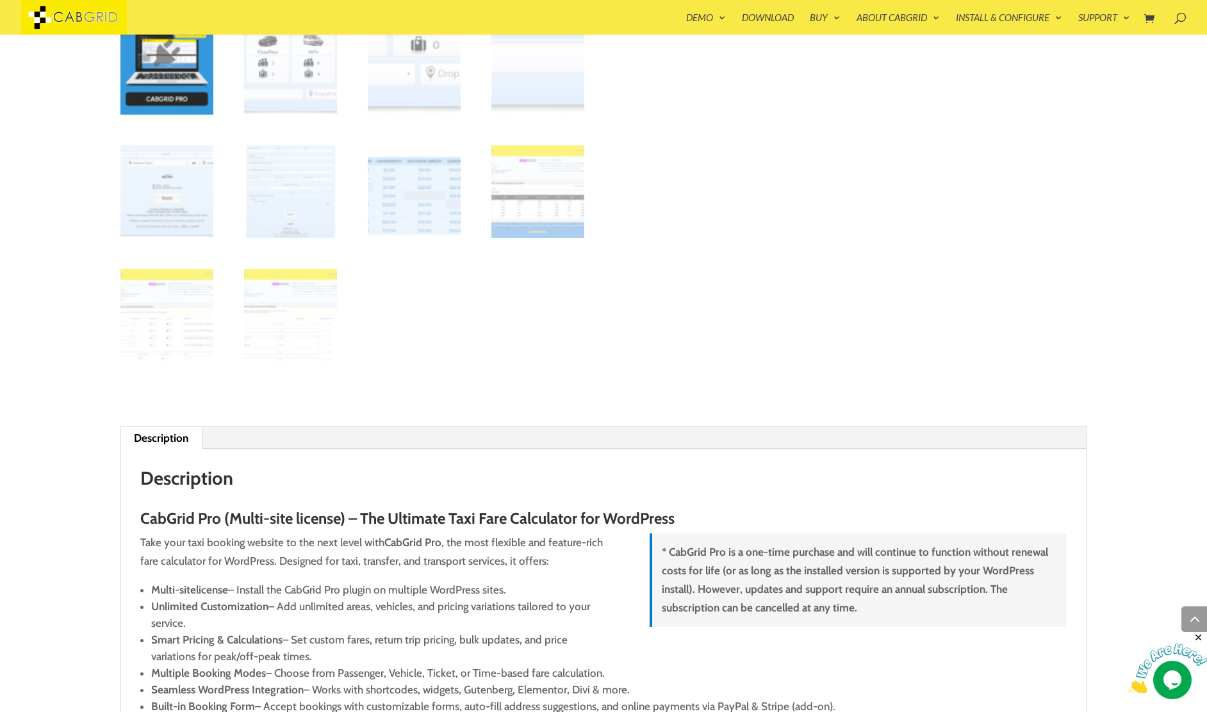
scroll to position [577, 0]
